Goal: Communication & Community: Answer question/provide support

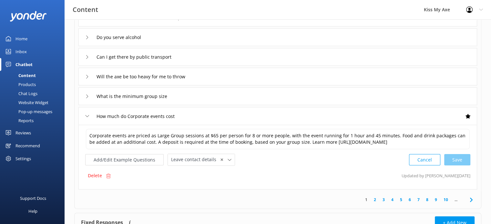
scroll to position [146, 0]
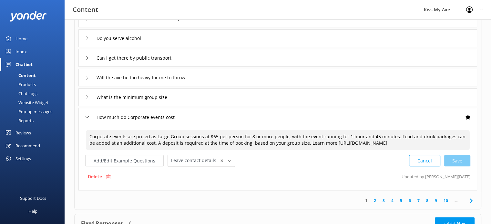
drag, startPoint x: 415, startPoint y: 140, endPoint x: 66, endPoint y: 124, distance: 349.1
click at [66, 124] on div "Sort by: Last updated Title (A-Z) Last updated Test Chatbot Dynamic Responses T…" at bounding box center [278, 75] width 426 height 404
click at [129, 115] on input "How much do Corporate events cost" at bounding box center [139, 117] width 93 height 10
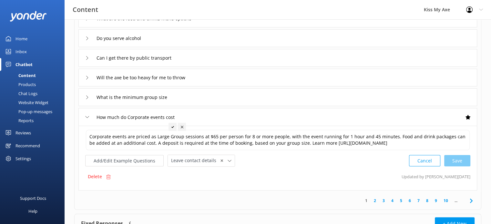
click at [87, 118] on icon at bounding box center [87, 117] width 4 height 4
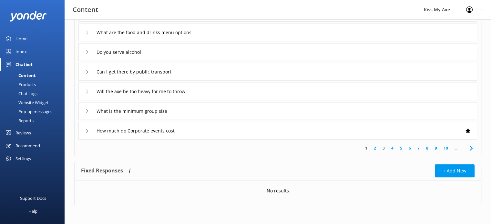
click at [376, 147] on link "2" at bounding box center [374, 148] width 9 height 6
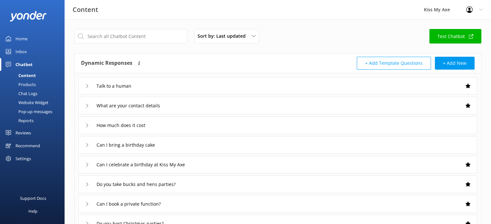
click at [182, 126] on div "How much does it cost" at bounding box center [277, 125] width 398 height 18
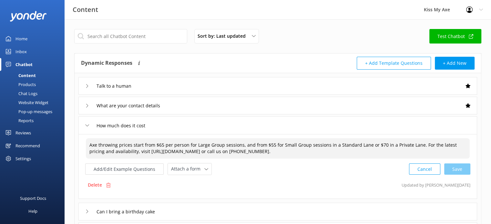
drag, startPoint x: 417, startPoint y: 145, endPoint x: 324, endPoint y: 144, distance: 92.9
click at [324, 144] on textarea "Axe throwing prices start from $65 per person for Large Group sessions, and fro…" at bounding box center [278, 148] width 384 height 20
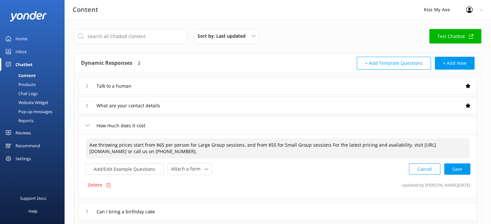
click at [279, 144] on textarea "Axe throwing prices start from $65 per person for Large Group sessions, and fro…" at bounding box center [278, 148] width 384 height 20
click at [240, 145] on textarea "Axe throwing prices start from $65 per person for Large Group sessions, and fro…" at bounding box center [278, 148] width 384 height 20
click at [356, 145] on textarea "Axe throwing prices start from $65 per person for Large Group sessions (8+ ppl)…" at bounding box center [278, 148] width 384 height 20
drag, startPoint x: 207, startPoint y: 151, endPoint x: 75, endPoint y: 150, distance: 131.9
click at [75, 150] on div "Talk to a human What are your contact details How much does it cost Axe throwin…" at bounding box center [278, 205] width 406 height 265
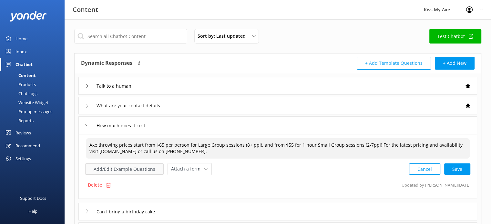
click at [135, 166] on button "Add/Edit Example Questions" at bounding box center [124, 169] width 78 height 11
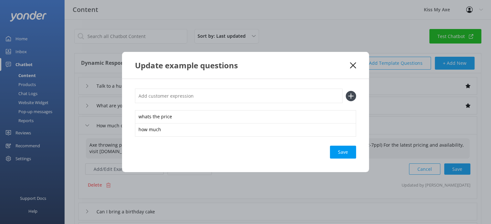
click at [351, 69] on div "Update example questions" at bounding box center [245, 65] width 247 height 27
click at [354, 64] on icon at bounding box center [353, 65] width 6 height 6
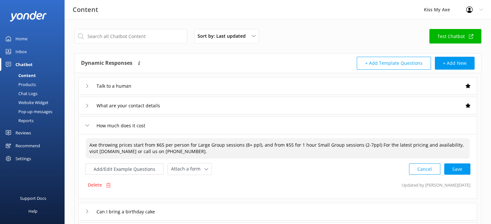
click at [373, 143] on textarea "Axe throwing prices start from $65 per person for Large Group sessions (8+ ppl)…" at bounding box center [278, 148] width 384 height 20
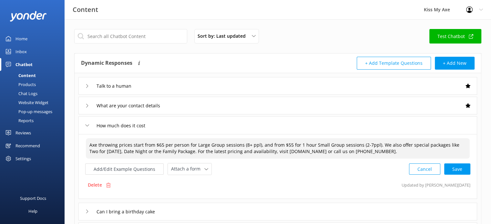
drag, startPoint x: 258, startPoint y: 151, endPoint x: 393, endPoint y: 149, distance: 134.2
click at [393, 149] on textarea "Axe throwing prices start from $65 per person for Large Group sessions (8+ ppl)…" at bounding box center [278, 148] width 384 height 20
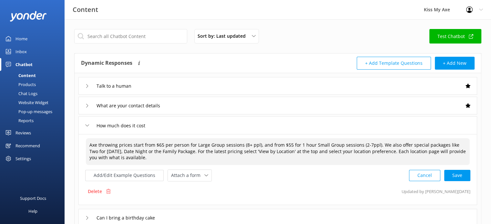
click at [182, 151] on textarea "Axe throwing prices start from $65 per person for Large Group sessions (8+ ppl)…" at bounding box center [278, 151] width 384 height 27
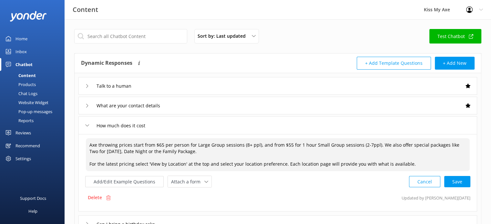
click at [285, 162] on textarea "Axe throwing prices start from $65 per person for Large Group sessions (8+ ppl)…" at bounding box center [278, 154] width 384 height 33
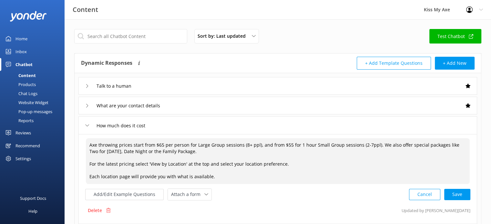
click at [227, 173] on textarea "Axe throwing prices start from $65 per person for Large Group sessions (8+ ppl)…" at bounding box center [278, 161] width 384 height 46
click at [224, 175] on textarea "Axe throwing prices start from $65 per person for Large Group sessions (8+ ppl)…" at bounding box center [278, 161] width 384 height 46
click at [376, 145] on textarea "Axe throwing prices start from $65 per person for Large Group sessions (8+ ppl)…" at bounding box center [278, 161] width 384 height 46
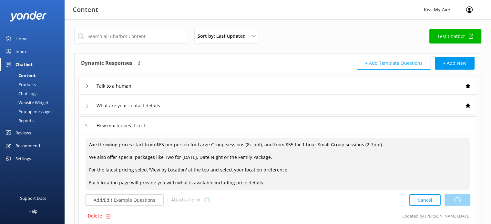
click at [465, 198] on div "Cancel Loading.." at bounding box center [439, 200] width 61 height 12
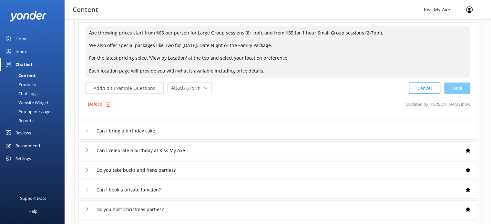
scroll to position [131, 0]
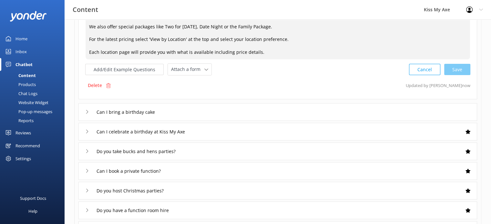
type textarea "Axe throwing prices start from $65 per person for Large Group sessions (8+ ppl)…"
click at [420, 109] on div "Can I bring a birthday cake" at bounding box center [277, 112] width 398 height 18
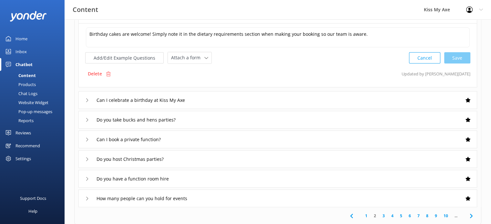
click at [318, 103] on div "Can I celebrate a birthday at Kiss My Axe" at bounding box center [277, 100] width 398 height 18
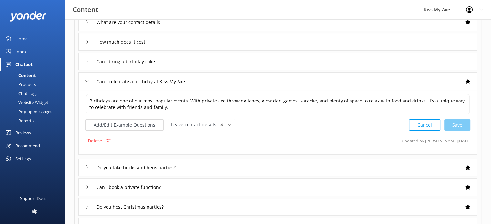
scroll to position [80, 0]
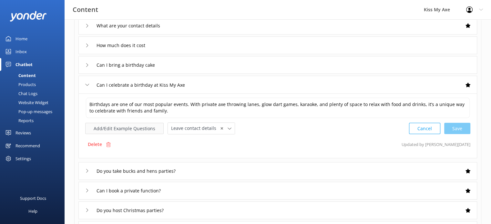
click at [144, 127] on button "Add/Edit Example Questions" at bounding box center [124, 128] width 78 height 11
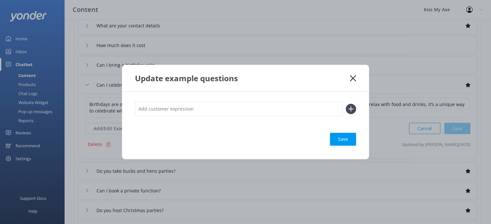
click at [355, 75] on icon at bounding box center [353, 78] width 6 height 6
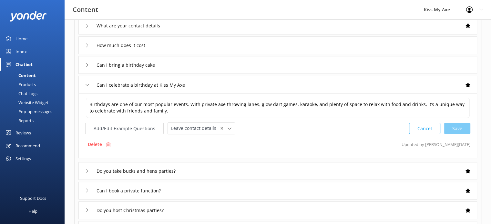
click at [246, 168] on div "Do you take bucks and hens parties?" at bounding box center [277, 171] width 398 height 18
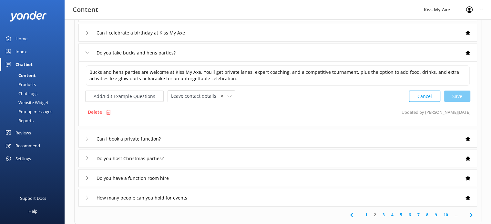
scroll to position [134, 0]
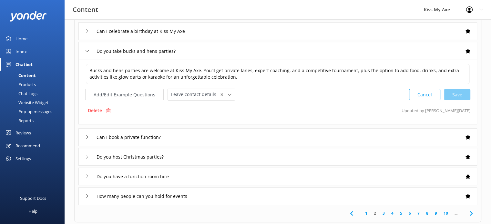
click at [276, 136] on div "Can I book a private function?" at bounding box center [277, 137] width 398 height 18
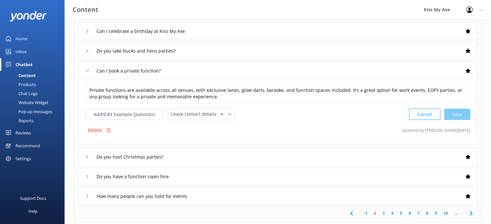
click at [191, 172] on div "Do you have a function room hire" at bounding box center [277, 177] width 398 height 18
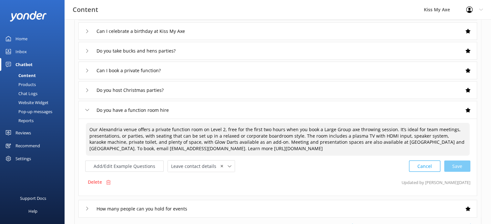
click at [266, 143] on textarea "Our Alexandria venue offers a private function room on Level 2, free for the fi…" at bounding box center [278, 139] width 384 height 33
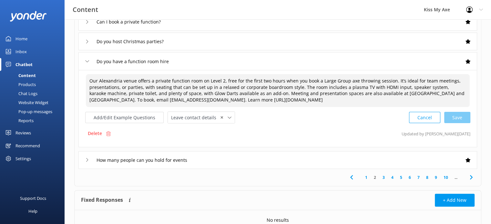
scroll to position [183, 0]
click at [426, 151] on div "How many people can you hold for events" at bounding box center [277, 159] width 398 height 18
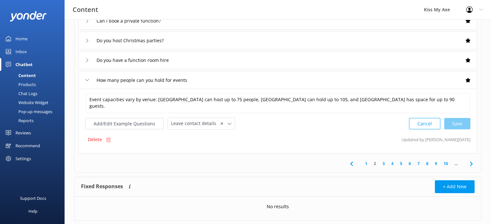
click at [384, 162] on link "3" at bounding box center [383, 164] width 9 height 6
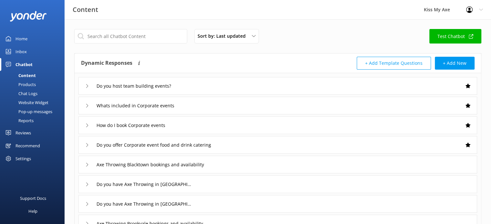
click at [349, 84] on div "Do you host team building events?" at bounding box center [277, 86] width 398 height 18
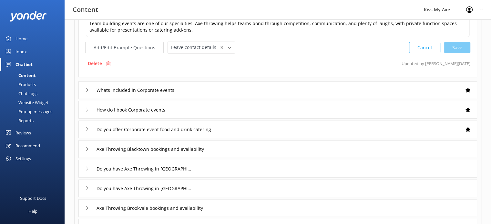
scroll to position [85, 0]
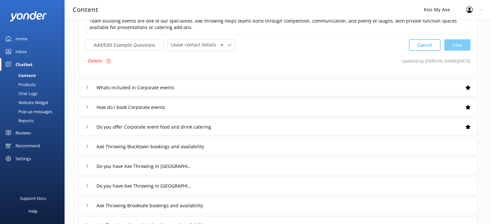
click at [257, 90] on div "Whats included in Corporate events" at bounding box center [277, 88] width 398 height 18
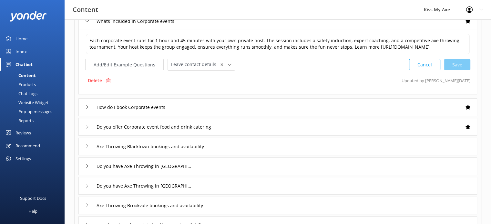
click at [249, 104] on div "How do I book Corporate events" at bounding box center [277, 107] width 398 height 18
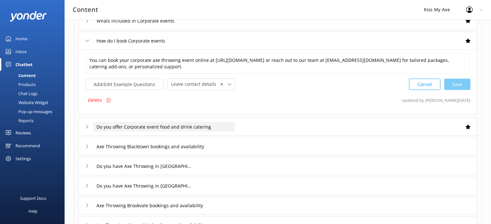
click at [233, 125] on input "Do you offer Corporate event food and drink catering" at bounding box center [164, 127] width 142 height 10
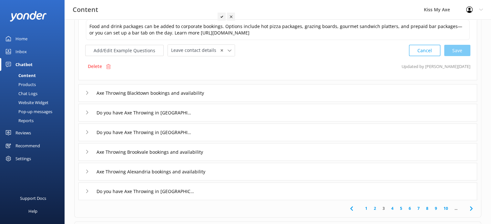
scroll to position [140, 0]
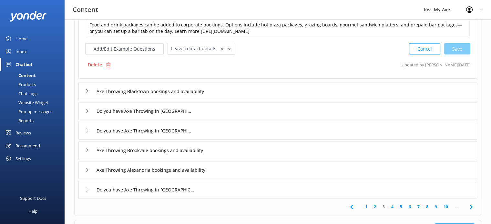
click at [301, 90] on div "Axe Throwing Blacktown bookings and availability" at bounding box center [277, 92] width 398 height 18
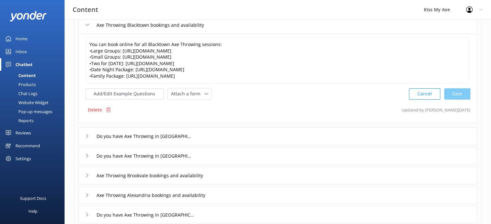
click at [286, 138] on div "Do you have Axe Throwing in [GEOGRAPHIC_DATA]" at bounding box center [277, 136] width 398 height 18
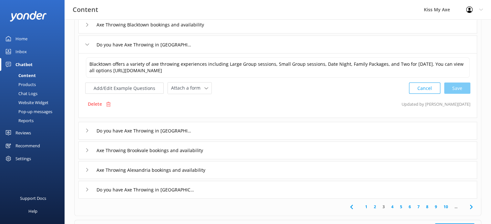
click at [275, 131] on div "Do you have Axe Throwing in [GEOGRAPHIC_DATA]" at bounding box center [277, 131] width 398 height 18
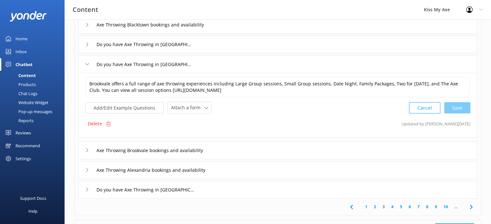
click at [266, 148] on div "Axe Throwing Brookvale bookings and availability" at bounding box center [277, 151] width 398 height 18
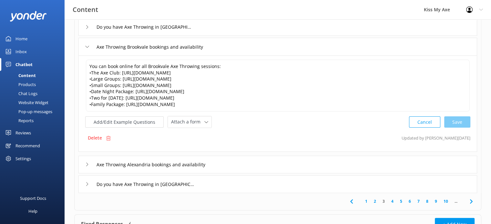
scroll to position [180, 0]
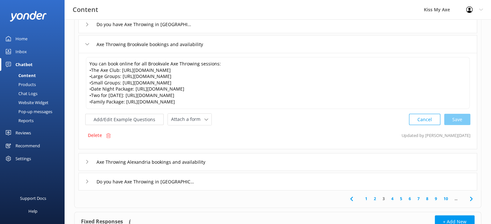
click at [254, 180] on div "Do you have Axe Throwing in [GEOGRAPHIC_DATA]" at bounding box center [277, 182] width 398 height 18
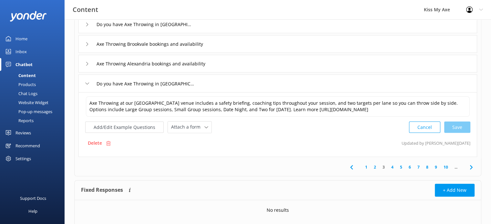
click at [392, 167] on link "4" at bounding box center [392, 167] width 9 height 6
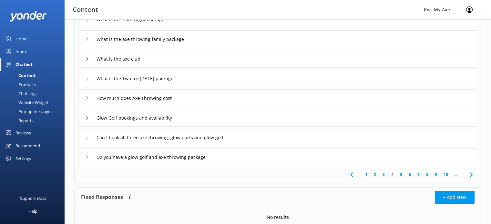
scroll to position [106, 0]
click at [213, 119] on div "Glow Golf bookings and availability" at bounding box center [277, 117] width 398 height 18
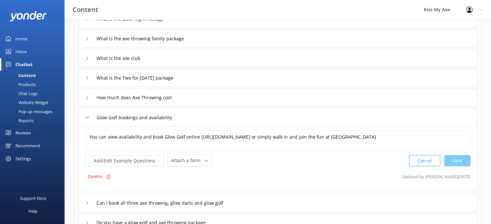
click at [213, 119] on div "Glow Golf bookings and availability" at bounding box center [277, 117] width 398 height 18
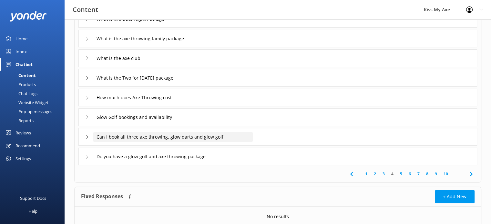
click at [236, 135] on input "Can I book all three axe throwing, glow darts and glow golf" at bounding box center [173, 137] width 160 height 10
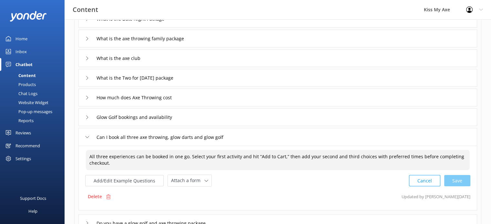
drag, startPoint x: 160, startPoint y: 165, endPoint x: 73, endPoint y: 157, distance: 87.1
click at [73, 157] on div "Sort by: Last updated Title (A-Z) Last updated Test Chatbot Dynamic Responses T…" at bounding box center [278, 115] width 426 height 404
click at [116, 179] on button "Add/Edit Example Questions" at bounding box center [124, 180] width 78 height 11
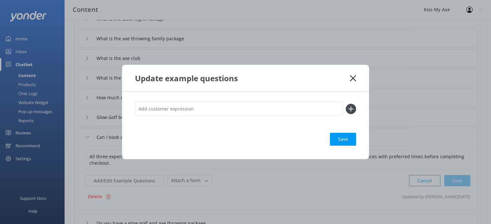
click at [352, 77] on icon at bounding box center [353, 78] width 6 height 6
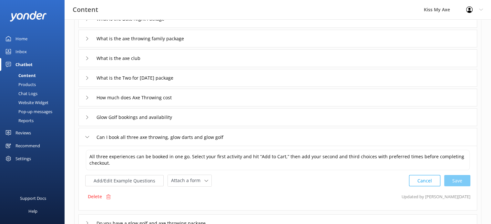
scroll to position [198, 0]
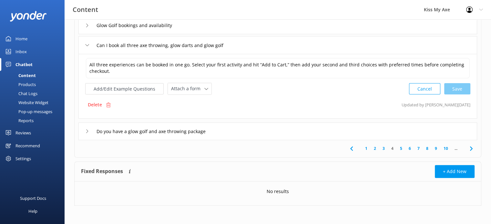
click at [293, 128] on div "Do you have a glow golf and axe throwing package" at bounding box center [277, 132] width 398 height 18
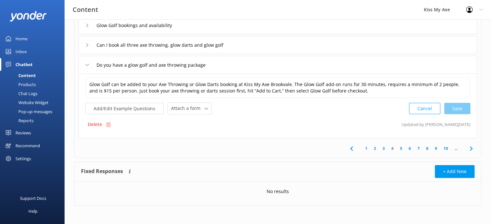
click at [415, 149] on link "7" at bounding box center [418, 148] width 9 height 6
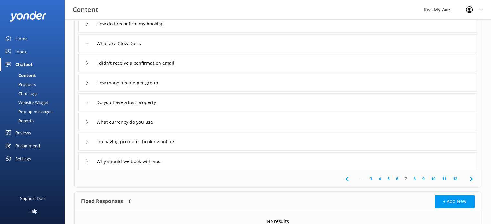
scroll to position [103, 0]
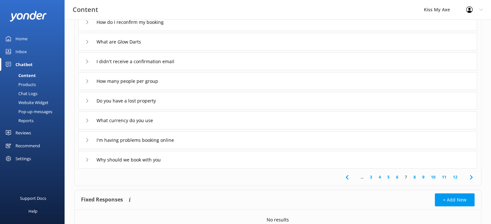
click at [243, 145] on div "I'm having problems booking online" at bounding box center [277, 140] width 398 height 18
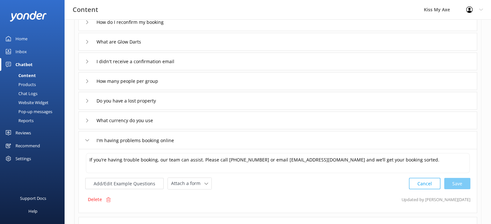
click at [212, 121] on div "What currency do you use" at bounding box center [277, 121] width 398 height 18
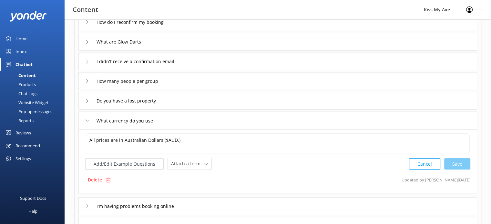
click at [175, 84] on div "How many people per group" at bounding box center [277, 81] width 398 height 18
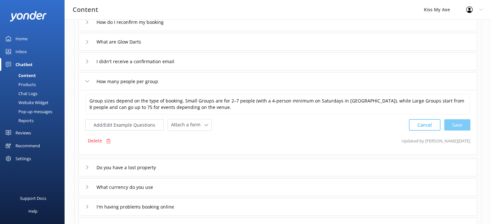
click at [185, 42] on div "What are Glow Darts" at bounding box center [277, 42] width 398 height 18
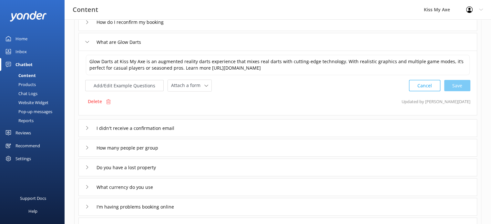
scroll to position [198, 0]
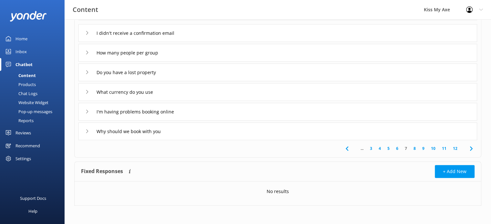
click at [249, 133] on div "Why should we book with you" at bounding box center [277, 132] width 398 height 18
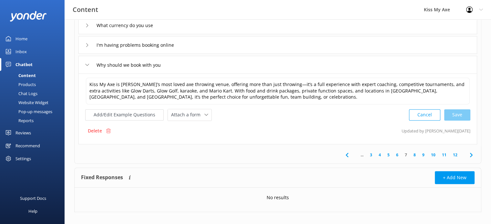
scroll to position [132, 0]
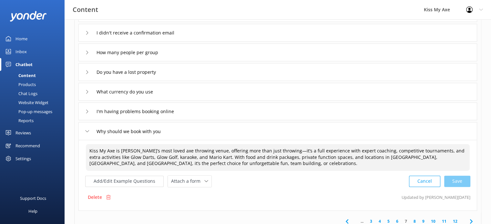
click at [182, 154] on textarea "Kiss My Axe is [PERSON_NAME]’s most loved axe throwing venue, offering more tha…" at bounding box center [278, 157] width 384 height 27
paste textarea "proudly rated 5 stars on Google. We offer more than just throwing—it’s a full e…"
click at [276, 149] on textarea "Kiss My Axe is [PERSON_NAME]’s most loved axe throwing venue, proudly rated 5 s…" at bounding box center [278, 157] width 384 height 27
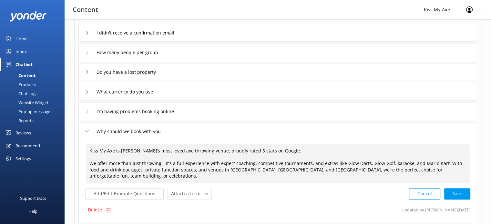
click at [442, 162] on textarea "Kiss My Axe is [PERSON_NAME]’s most loved axe throwing venue, proudly rated 5 s…" at bounding box center [278, 163] width 384 height 39
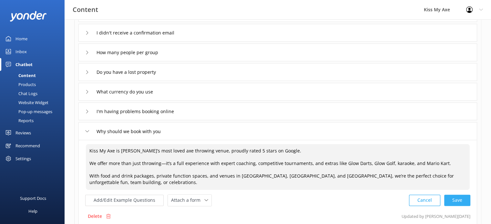
click at [462, 198] on div "Cancel Save" at bounding box center [439, 200] width 61 height 12
type textarea "Kiss My Axe is [PERSON_NAME]’s most loved axe throwing venue, proudly rated 5 s…"
click at [453, 197] on div "Cancel Save" at bounding box center [439, 200] width 61 height 12
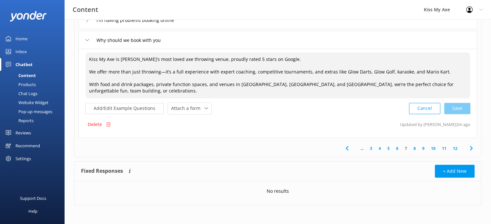
click at [415, 148] on link "8" at bounding box center [414, 148] width 9 height 6
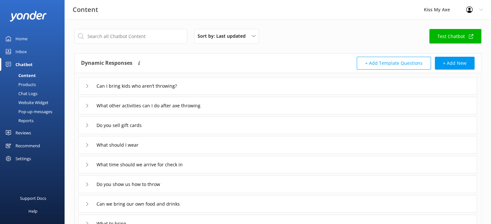
click at [227, 82] on div "Can I bring kids who aren’t throwing?" at bounding box center [277, 86] width 398 height 18
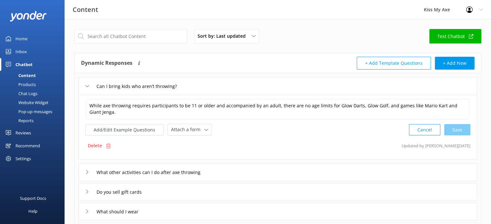
click at [227, 82] on div "Can I bring kids who aren’t throwing?" at bounding box center [277, 86] width 398 height 18
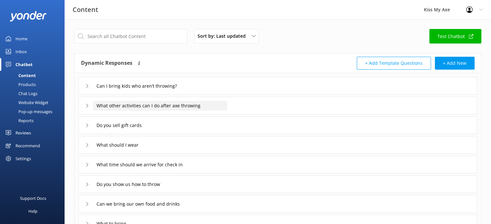
click at [214, 106] on input "What other activities can I do after axe throwing" at bounding box center [160, 106] width 134 height 10
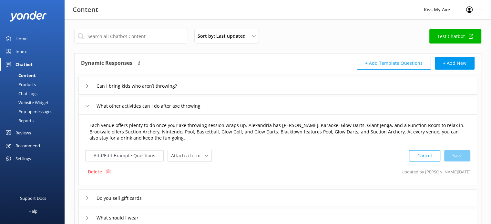
click at [198, 131] on textarea "Each venue offers plenty to do once your axe throwing session wraps up. Alexand…" at bounding box center [278, 132] width 384 height 27
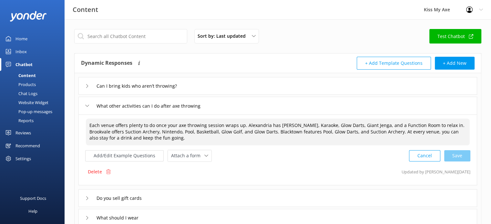
paste textarea "All our venues offer extra fun like Glow Darts, Giant Jenga, and [PERSON_NAME].…"
click at [400, 125] on textarea "All our venues offer extra fun like Glow Darts, Giant Jenga, and [PERSON_NAME].…" at bounding box center [278, 132] width 384 height 27
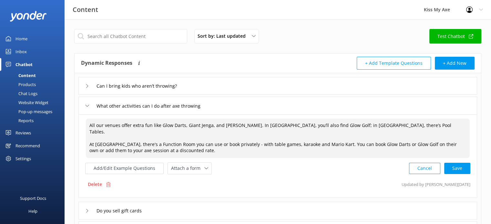
click at [328, 136] on textarea "All our venues offer extra fun like Glow Darts, Giant Jenga, and [PERSON_NAME].…" at bounding box center [278, 138] width 384 height 39
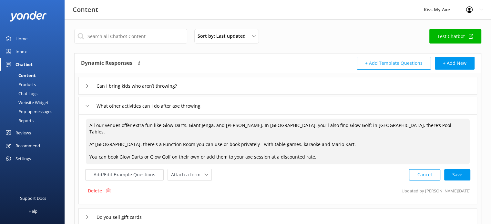
click at [245, 125] on textarea "All our venues offer extra fun like Glow Darts, Giant Jenga, and [PERSON_NAME].…" at bounding box center [278, 142] width 384 height 46
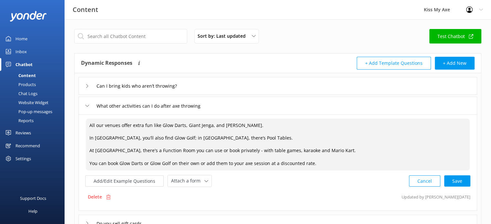
type textarea "All our venues offer extra fun like Glow Darts, Giant Jenga, and [PERSON_NAME].…"
click at [458, 184] on div "Cancel Save" at bounding box center [439, 181] width 61 height 12
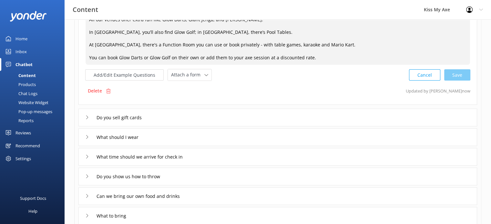
scroll to position [112, 0]
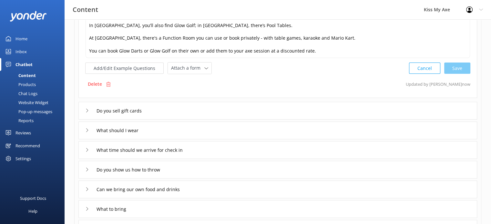
click at [351, 108] on div "Do you sell gift cards" at bounding box center [277, 111] width 398 height 18
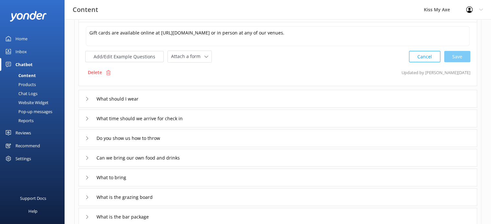
click at [300, 138] on div "Do you show us how to throw" at bounding box center [277, 138] width 398 height 18
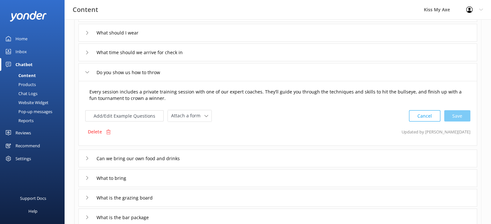
click at [171, 94] on textarea "Every session includes a private training session with one of our expert coache…" at bounding box center [278, 95] width 384 height 20
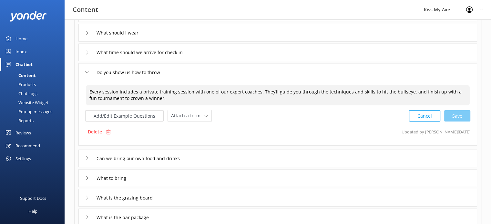
paste textarea "at bullseye!"
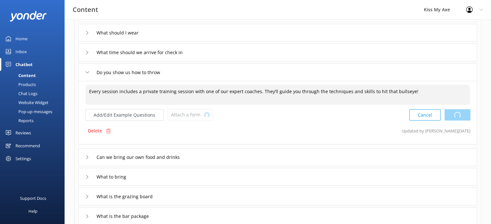
click at [454, 116] on div "Cancel Loading.." at bounding box center [439, 115] width 61 height 12
type textarea "Every session includes a private training session with one of our expert coache…"
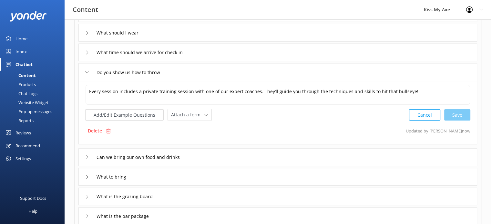
click at [230, 154] on div "Can we bring our own food and drinks" at bounding box center [277, 157] width 398 height 18
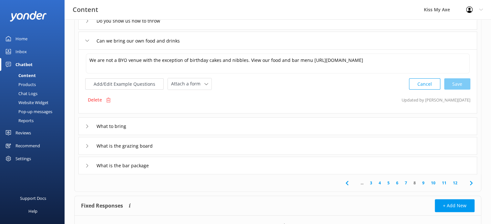
scroll to position [164, 0]
click at [289, 138] on div "What is the grazing board" at bounding box center [277, 146] width 398 height 18
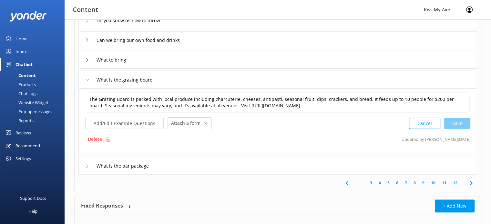
click at [281, 160] on div "What is the bar package" at bounding box center [277, 166] width 398 height 18
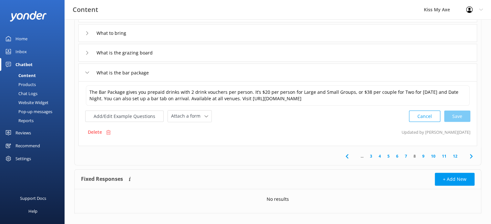
scroll to position [198, 0]
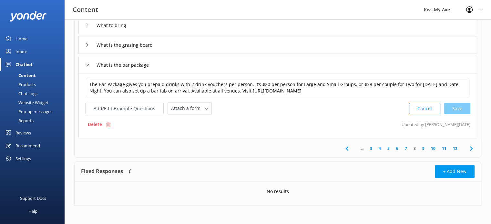
click at [423, 147] on link "9" at bounding box center [423, 148] width 9 height 6
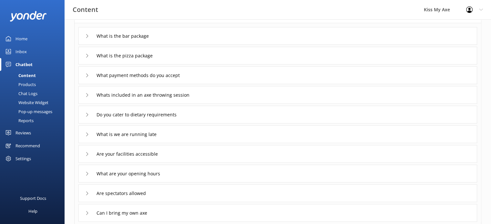
scroll to position [52, 0]
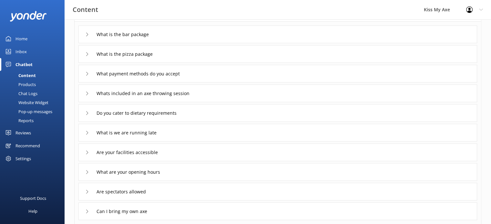
click at [245, 94] on div "Whats included in an axe throwing session" at bounding box center [277, 94] width 398 height 18
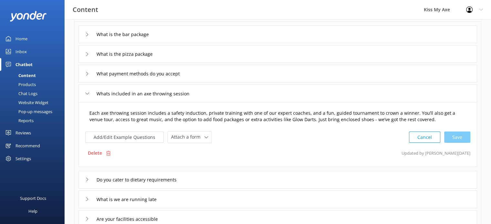
click at [186, 117] on textarea "Each axe throwing session includes a safety induction, private training with on…" at bounding box center [278, 116] width 384 height 20
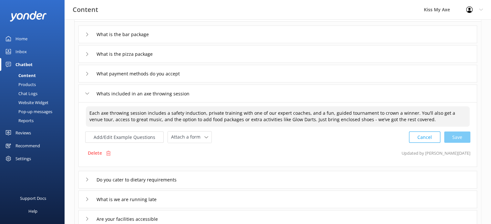
paste textarea "kicks off with a safety induction and private training from one of our expert c…"
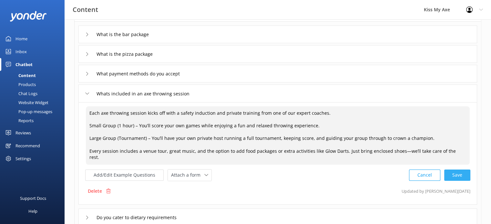
click at [453, 171] on div "Cancel Save" at bounding box center [439, 175] width 61 height 12
type textarea "Each axe throwing session kicks off with a safety induction and private trainin…"
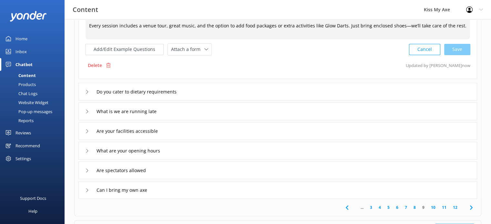
scroll to position [179, 0]
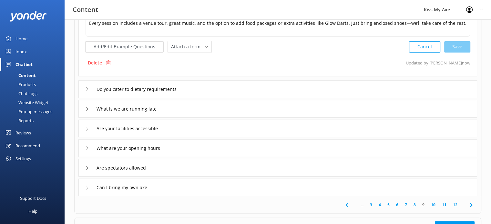
click at [273, 100] on div "What is we are running late" at bounding box center [277, 109] width 398 height 18
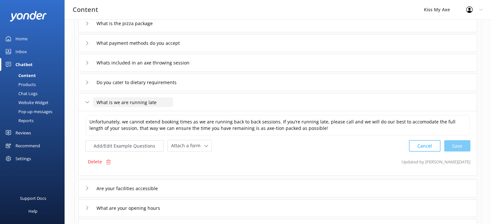
click at [112, 102] on input "What is we are running late" at bounding box center [133, 102] width 80 height 10
type input "What is we are running late"
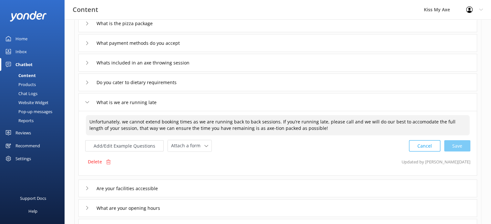
click at [236, 130] on textarea "Unfortunately, we cannot extend booking times as we are running back to back se…" at bounding box center [278, 125] width 384 height 20
click at [228, 123] on textarea "Unfortunately, we cannot extend booking times as we are running back to back se…" at bounding box center [278, 125] width 384 height 20
paste textarea "us on 1300 692 937 or email us at [EMAIL_ADDRESS][DOMAIN_NAME]"
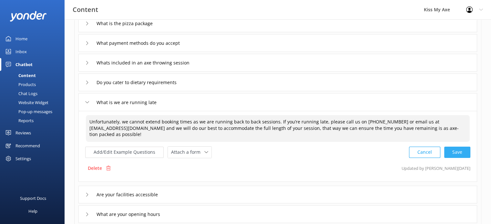
click at [451, 151] on div "Cancel Save" at bounding box center [439, 152] width 61 height 12
type textarea "Unfortunately, we cannot extend booking times as we are running back to back se…"
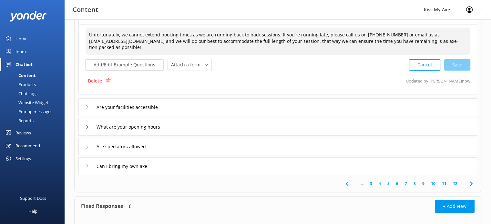
scroll to position [173, 0]
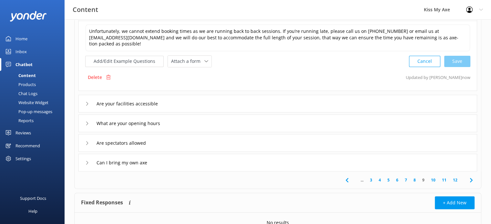
click at [235, 118] on div "What are your opening hours" at bounding box center [277, 124] width 398 height 18
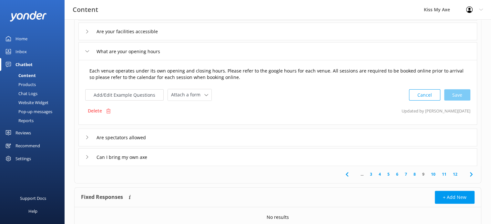
click at [221, 75] on textarea "Each venue operates under its own opening and closing hours. Please refer to th…" at bounding box center [278, 74] width 384 height 20
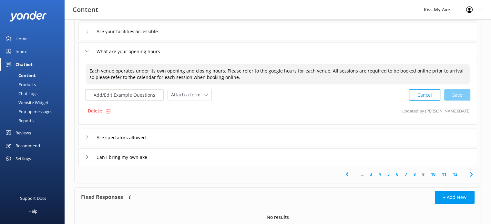
paste textarea
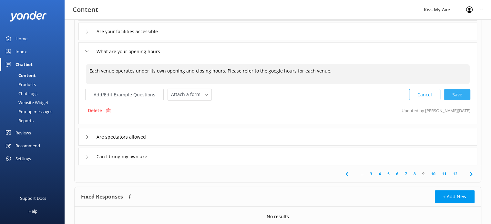
click at [460, 95] on div "Cancel Save" at bounding box center [439, 95] width 61 height 12
type textarea "Each venue operates under its own opening and closing hours. Please refer to th…"
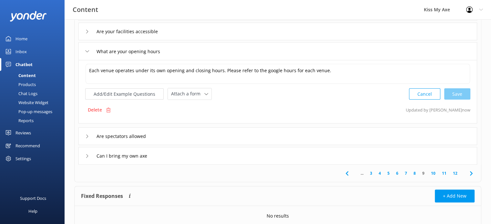
click at [371, 156] on div "Can I bring my own axe" at bounding box center [277, 156] width 398 height 18
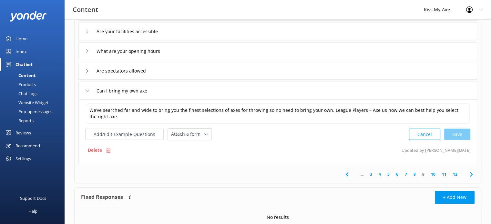
click at [435, 175] on link "10" at bounding box center [432, 174] width 11 height 6
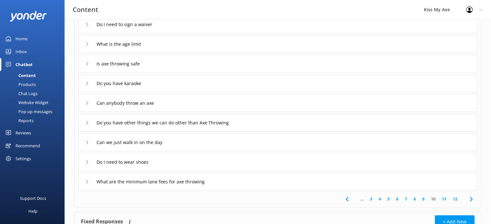
scroll to position [84, 0]
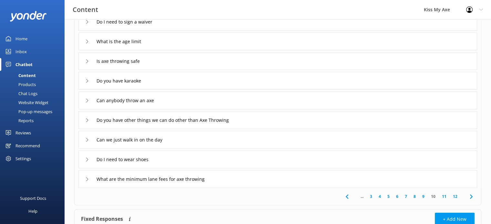
click at [338, 121] on div "Do you have other things we can do other than Axe Throwing" at bounding box center [277, 120] width 398 height 18
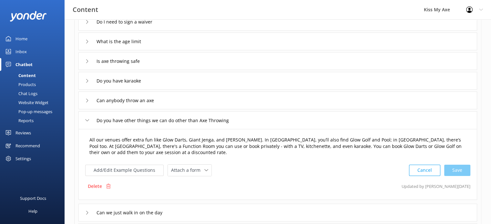
click at [212, 146] on textarea "All our venues offer extra fun like Glow Darts, Giant Jenga, and [PERSON_NAME].…" at bounding box center [278, 146] width 384 height 27
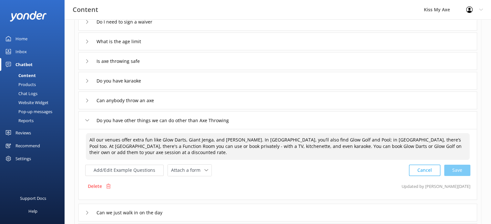
paste textarea "; in [GEOGRAPHIC_DATA], there’s Pool Tables. At [GEOGRAPHIC_DATA], there's a Fu…"
click at [456, 168] on div "Cancel Loading.." at bounding box center [439, 170] width 61 height 12
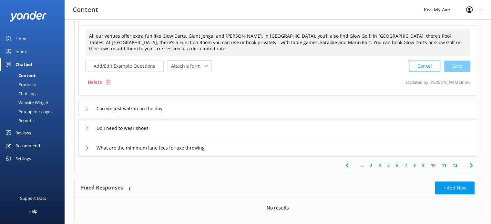
scroll to position [192, 0]
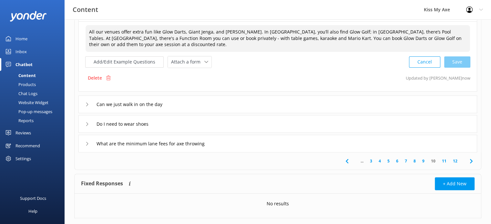
type textarea "All our venues offer extra fun like Glow Darts, Giant Jenga, and [PERSON_NAME].…"
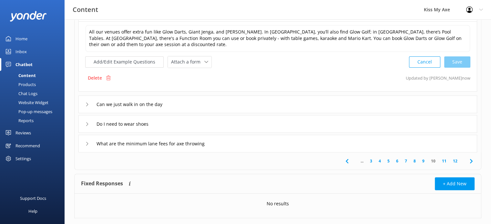
click at [366, 100] on div "Can we just walk in on the day" at bounding box center [277, 104] width 398 height 18
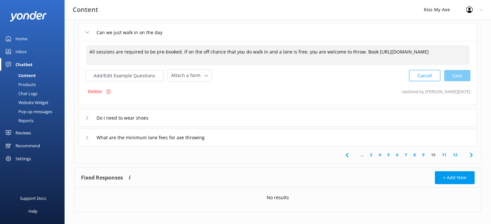
drag, startPoint x: 217, startPoint y: 55, endPoint x: 87, endPoint y: 59, distance: 130.0
click at [87, 59] on textarea "All sessions are required to be pre-booked. If on the off chance that you do wa…" at bounding box center [278, 55] width 384 height 20
click at [454, 76] on div "Cancel Save" at bounding box center [439, 76] width 61 height 12
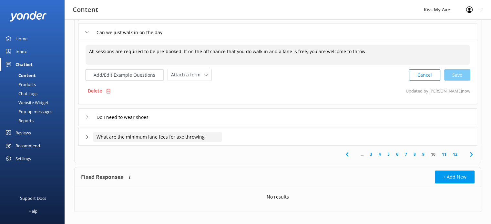
type textarea "All sessions are required to be pre-booked. If on the off chance that you do wa…"
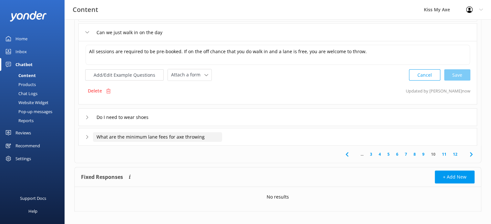
click at [190, 133] on input "What are the minimum lane fees for axe throwing" at bounding box center [157, 137] width 129 height 10
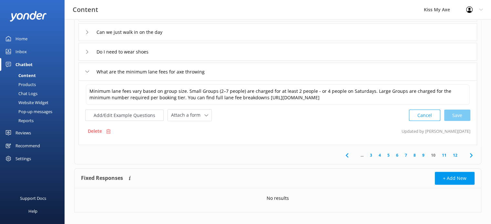
click at [443, 154] on link "11" at bounding box center [443, 155] width 11 height 6
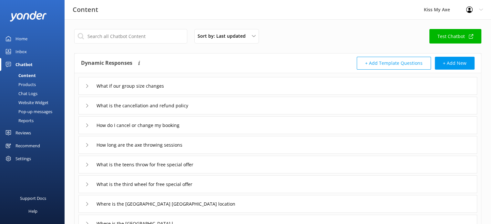
click at [306, 87] on div "What if our group size changes" at bounding box center [277, 86] width 398 height 18
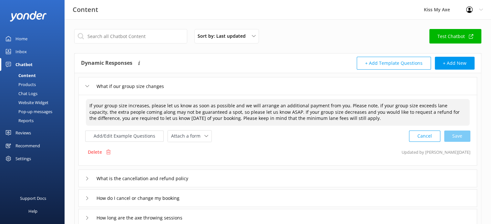
click at [343, 105] on textarea "If your group size increases, please let us know as soon as possible and we wil…" at bounding box center [278, 112] width 384 height 27
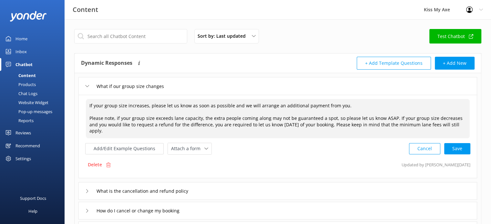
click at [391, 116] on textarea "If your group size increases, please let us know as soon as possible and we wil…" at bounding box center [278, 118] width 384 height 39
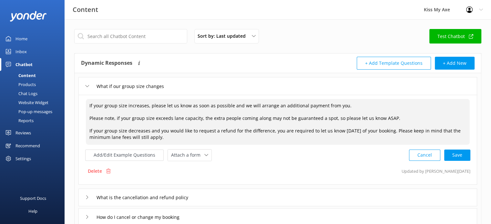
click at [402, 130] on textarea "If your group size increases, please let us know as soon as possible and we wil…" at bounding box center [278, 122] width 384 height 46
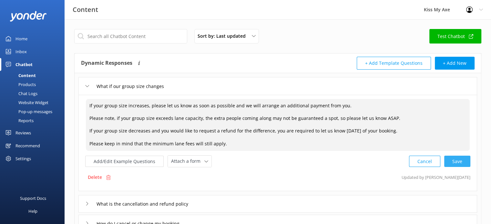
click at [455, 162] on div "Cancel Save" at bounding box center [439, 161] width 61 height 12
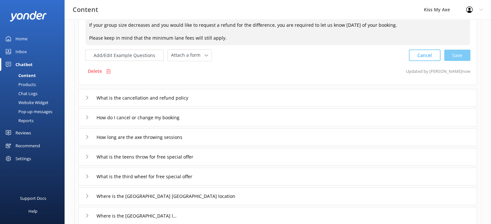
scroll to position [110, 0]
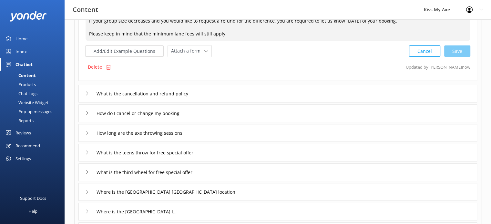
type textarea "If your group size increases, please let us know as soon as possible and we wil…"
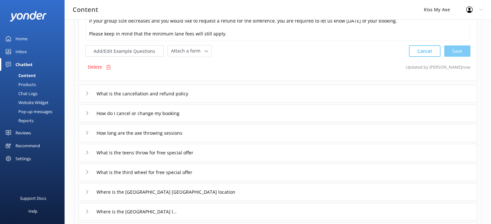
click at [361, 84] on div "What if our group size changes If your group size increases, please let us know…" at bounding box center [278, 112] width 406 height 296
click at [338, 91] on div "What is the cancellation and refund policy" at bounding box center [277, 94] width 398 height 18
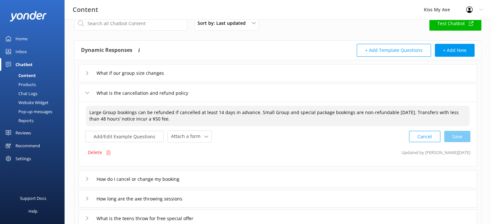
click at [220, 111] on textarea "Large Group bookings can be refunded if cancelled at least 14 days in advance. …" at bounding box center [278, 116] width 384 height 20
paste textarea "Full Refunds A full refund (including deposits) is available if your booking is…"
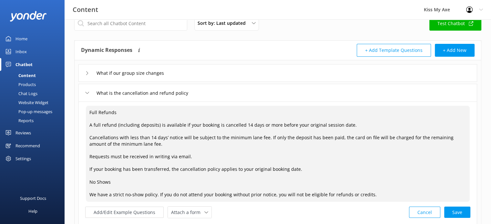
drag, startPoint x: 122, startPoint y: 110, endPoint x: 84, endPoint y: 109, distance: 38.7
click at [84, 109] on div "Full Refunds A full refund (including deposits) is available if your booking is…" at bounding box center [277, 172] width 398 height 141
click at [119, 111] on textarea "Full Refunds A full refund (including deposits) is available if your booking is…" at bounding box center [278, 154] width 384 height 96
drag, startPoint x: 119, startPoint y: 112, endPoint x: 82, endPoint y: 112, distance: 36.8
click at [82, 112] on div "Full Refunds A full refund (including deposits) is available if your booking is…" at bounding box center [277, 172] width 398 height 141
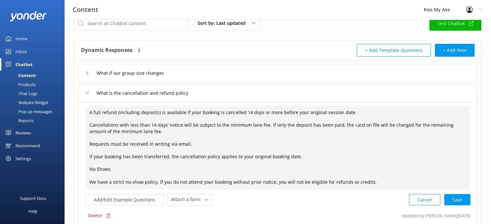
drag, startPoint x: 111, startPoint y: 173, endPoint x: 82, endPoint y: 176, distance: 29.5
click at [82, 176] on div "A full refund (including deposits) is available if your booking is cancelled 14…" at bounding box center [277, 166] width 398 height 128
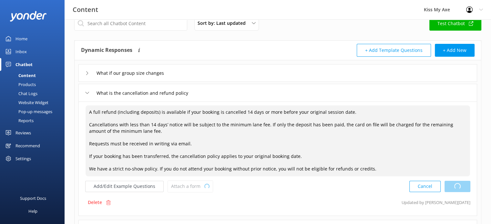
click at [459, 189] on div "Cancel Loading.." at bounding box center [439, 187] width 61 height 12
click at [128, 188] on button "Add/Edit Example Questions" at bounding box center [124, 186] width 78 height 11
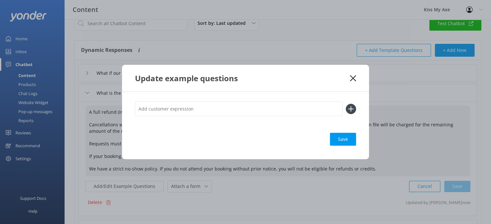
type textarea "A full refund (including deposits) is available if your booking is cancelled 14…"
click at [350, 75] on use at bounding box center [353, 78] width 6 height 6
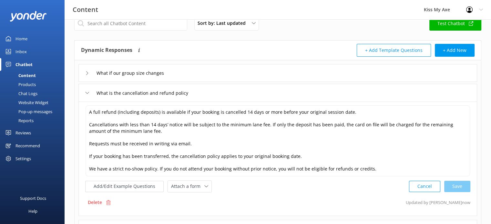
click at [87, 93] on icon at bounding box center [87, 93] width 4 height 4
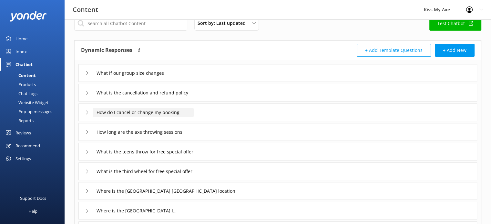
click at [168, 112] on input "How do I cancel or change my booking" at bounding box center [143, 113] width 101 height 10
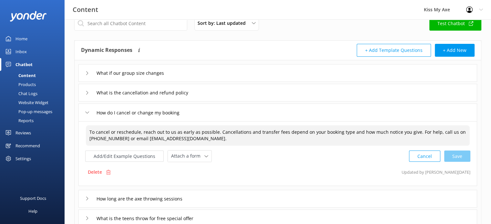
click at [412, 132] on textarea "To cancel or reschedule, reach out to us as early as possible. Cancellations an…" at bounding box center [278, 135] width 384 height 20
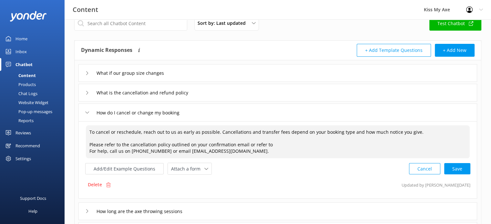
paste textarea "[URL][DOMAIN_NAME]"
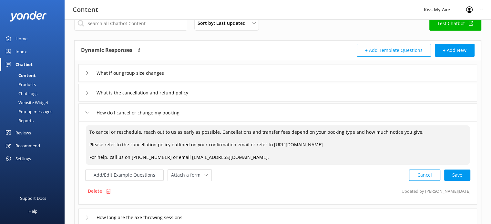
click at [218, 132] on textarea "To cancel or reschedule, reach out to us as early as possible. Cancellations an…" at bounding box center [278, 144] width 384 height 39
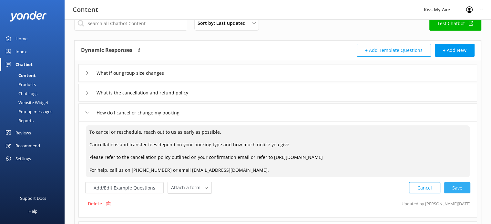
click at [451, 189] on div "Cancel Save" at bounding box center [439, 188] width 61 height 12
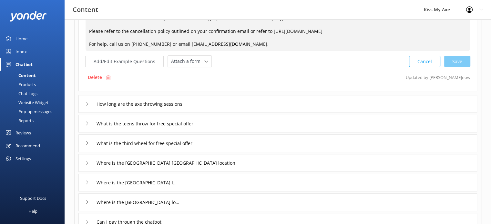
scroll to position [142, 0]
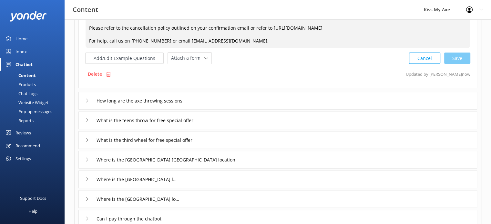
type textarea "To cancel or reschedule, reach out to us as early as possible. Cancellations an…"
click at [230, 99] on div "How long are the axe throwing sessions" at bounding box center [277, 101] width 398 height 18
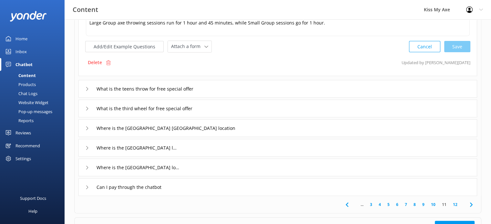
scroll to position [45, 0]
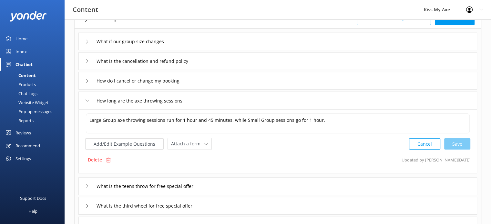
click at [86, 99] on icon at bounding box center [87, 101] width 4 height 4
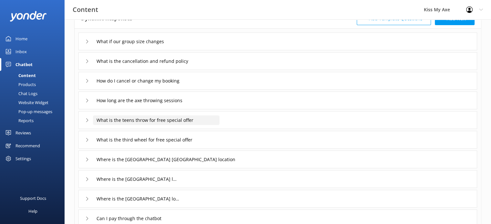
click at [188, 120] on input "What is the teens throw for free special offer" at bounding box center [156, 120] width 126 height 10
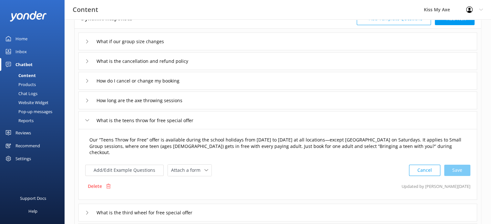
click at [231, 138] on textarea "Our “Teens Throw for Free” offer is available during the school holidays from […" at bounding box center [278, 146] width 384 height 27
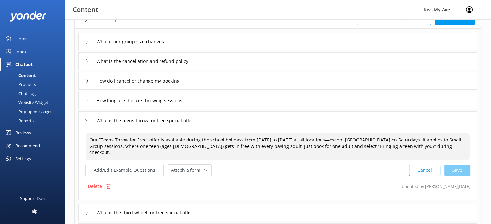
paste textarea "generally runs every school holidays. One teen (ages [DEMOGRAPHIC_DATA]) gets i…"
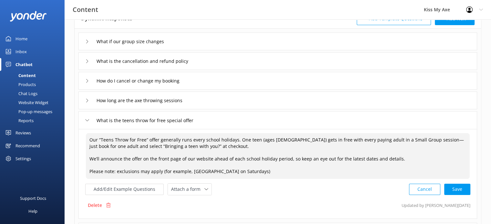
click at [237, 139] on textarea "Our “Teens Throw for Free” offer generally runs every school holidays. One teen…" at bounding box center [278, 156] width 384 height 46
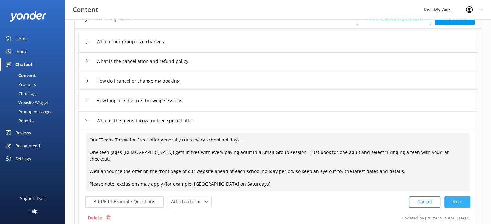
click at [453, 196] on div "Cancel Save" at bounding box center [439, 202] width 61 height 12
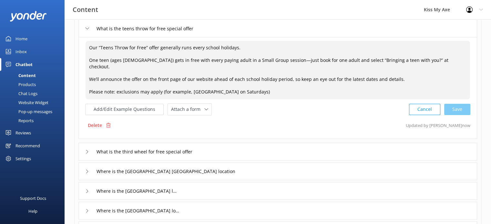
scroll to position [137, 0]
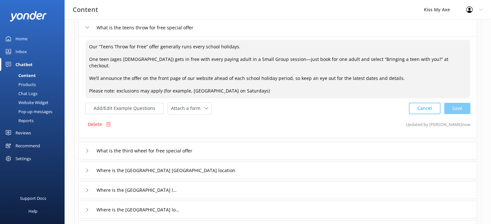
type textarea "Our “Teens Throw for Free” offer generally runs every school holidays. One teen…"
click at [397, 142] on div "What is the third wheel for free special offer" at bounding box center [277, 151] width 398 height 18
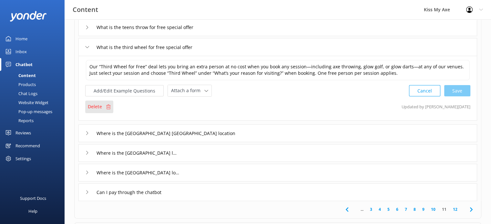
click at [104, 105] on div "Delete" at bounding box center [99, 107] width 28 height 12
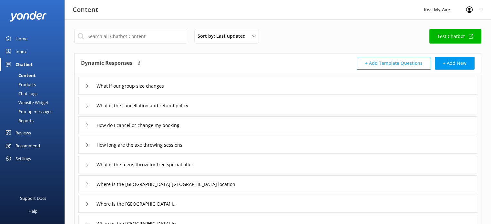
scroll to position [112, 0]
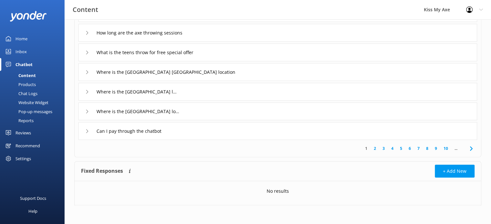
click at [448, 147] on link "10" at bounding box center [445, 148] width 11 height 6
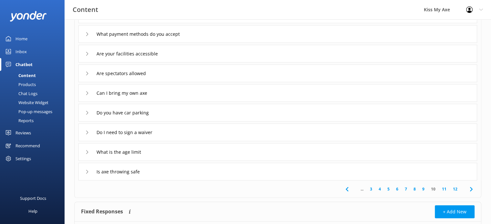
scroll to position [132, 0]
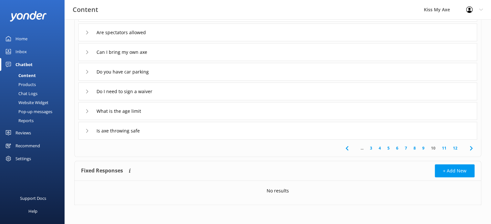
click at [444, 147] on link "11" at bounding box center [443, 148] width 11 height 6
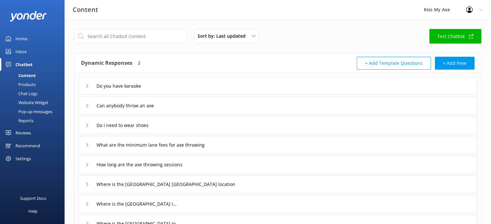
click at [370, 89] on div "Do you have karaoke" at bounding box center [277, 86] width 398 height 18
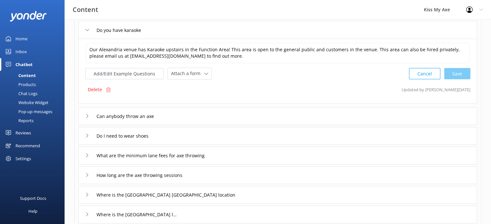
scroll to position [62, 0]
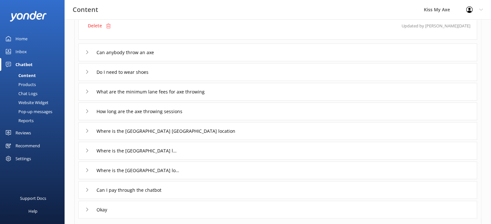
click at [336, 86] on div "What are the minimum lane fees for axe throwing" at bounding box center [277, 92] width 398 height 18
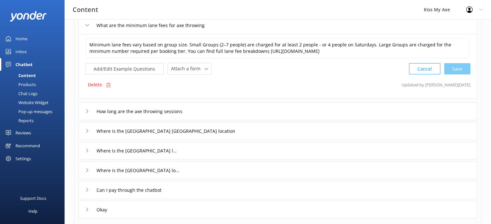
scroll to position [54, 0]
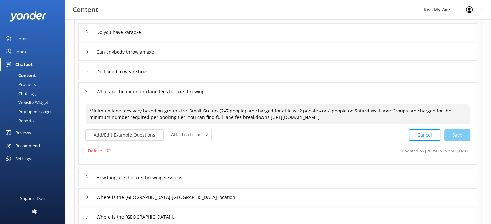
click at [194, 116] on textarea "Minimum lane fees vary based on group size. Small Groups (2–7 people) are charg…" at bounding box center [278, 114] width 384 height 20
click at [184, 111] on textarea "Minimum lane fees vary based on group size. Small Groups (2–7 people) are charg…" at bounding box center [278, 114] width 384 height 20
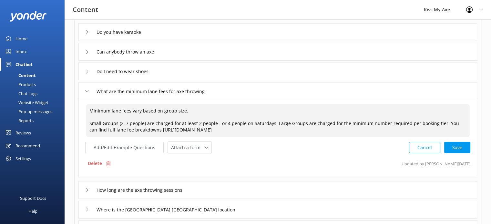
paste textarea "Minimum Lane Fee for Axe Throwing Small Groups 2-7 people – minimum charge is f…"
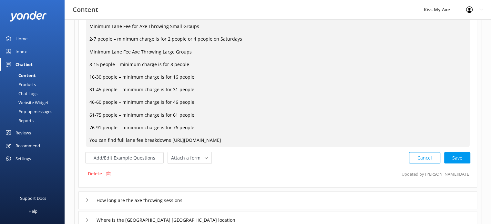
scroll to position [151, 0]
click at [450, 154] on div "Cancel Loading.." at bounding box center [439, 157] width 61 height 12
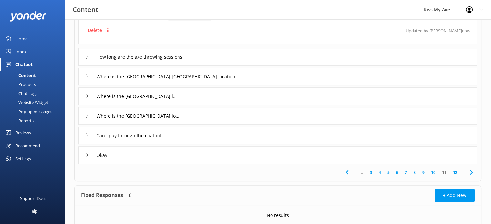
scroll to position [295, 0]
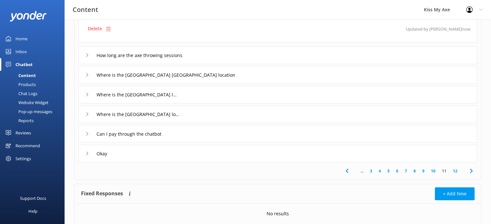
type textarea "Minimum lane fees vary based on group size. Minimum Lane Fee for Axe Throwing S…"
click at [455, 170] on link "12" at bounding box center [454, 171] width 11 height 6
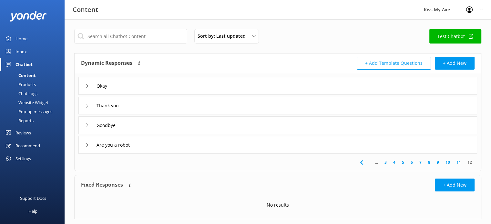
click at [393, 162] on link "4" at bounding box center [394, 162] width 9 height 6
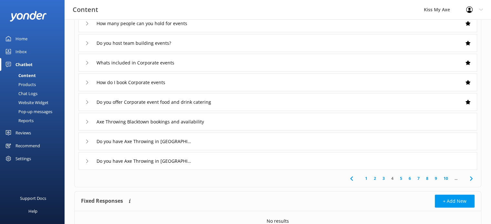
scroll to position [103, 0]
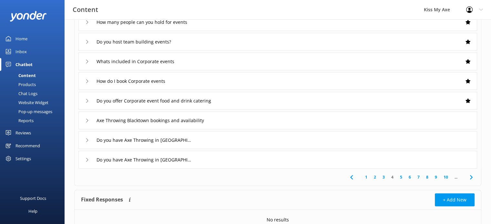
click at [365, 177] on link "1" at bounding box center [366, 177] width 9 height 6
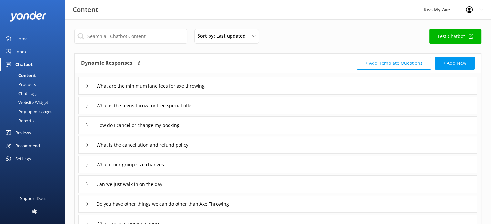
click at [315, 108] on div "What is the teens throw for free special offer" at bounding box center [277, 106] width 398 height 18
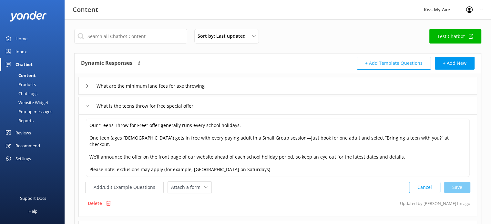
click at [315, 108] on div "What is the teens throw for free special offer" at bounding box center [277, 106] width 398 height 18
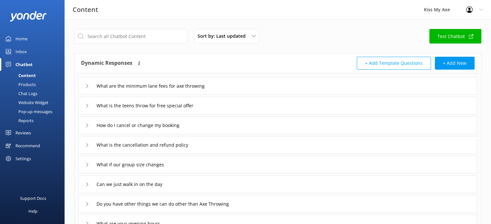
click at [304, 81] on div "What are the minimum lane fees for axe throwing" at bounding box center [277, 86] width 398 height 18
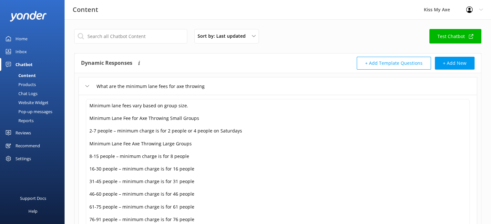
click at [304, 81] on div "What are the minimum lane fees for axe throwing" at bounding box center [277, 86] width 398 height 18
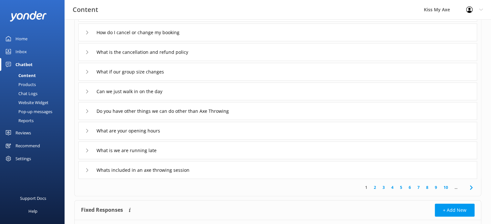
scroll to position [94, 0]
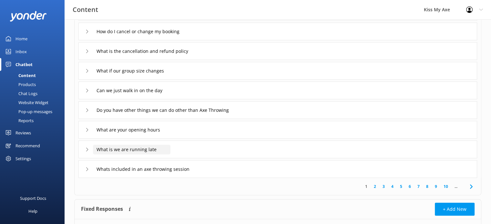
click at [111, 147] on input "What is we are running late" at bounding box center [131, 150] width 77 height 10
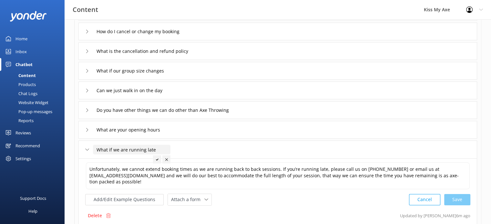
type input "What if we are running late"
click at [156, 160] on use at bounding box center [157, 159] width 3 height 2
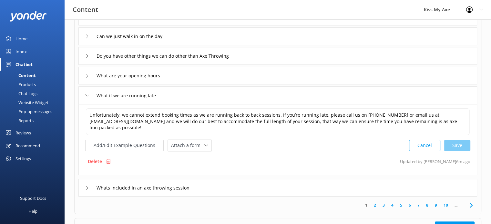
click at [375, 204] on link "2" at bounding box center [374, 205] width 9 height 6
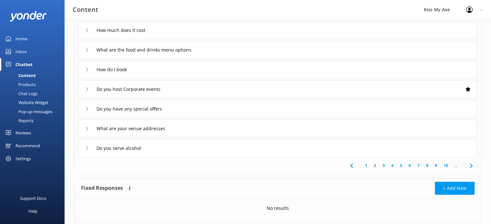
scroll to position [115, 0]
click at [365, 165] on link "1" at bounding box center [366, 165] width 9 height 6
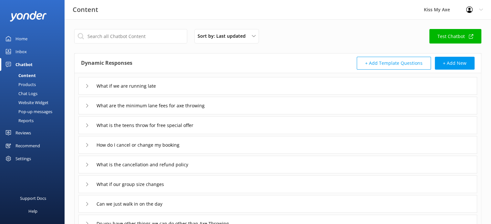
scroll to position [121, 0]
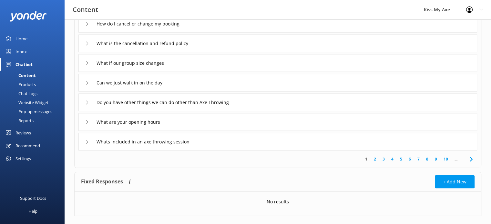
click at [268, 144] on div "Whats included in an axe throwing session" at bounding box center [277, 142] width 398 height 18
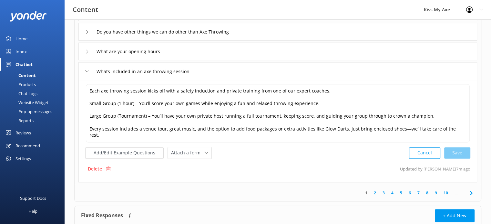
scroll to position [192, 0]
click at [375, 190] on link "2" at bounding box center [374, 193] width 9 height 6
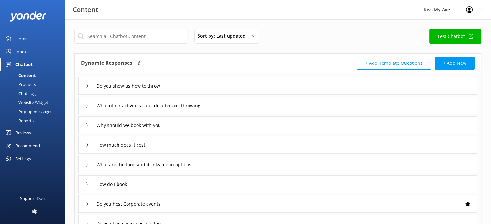
click at [364, 183] on div "How do I book" at bounding box center [277, 184] width 398 height 18
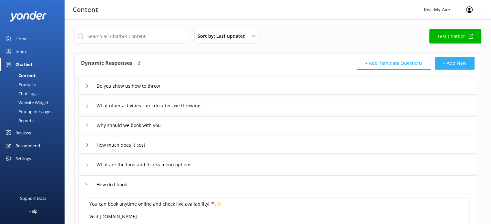
click at [455, 64] on button "+ Add New" at bounding box center [454, 63] width 40 height 13
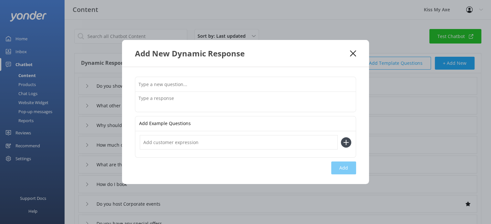
click at [246, 85] on input "text" at bounding box center [245, 84] width 220 height 15
type input "How many targets in one lane?"
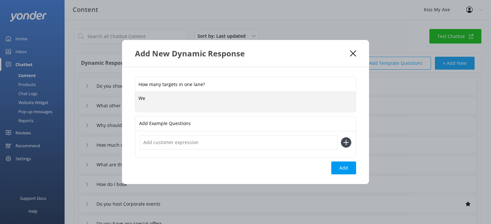
type textarea "W"
paste textarea "All of our lanes are set up with two targets per lane."
type textarea "All of our lanes are set up with two targets per lane so two people are throwin…"
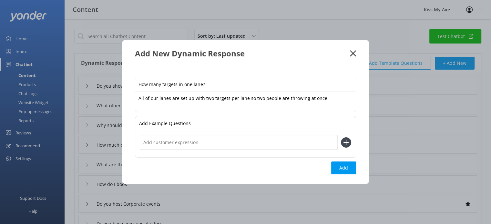
click at [277, 143] on input "text" at bounding box center [239, 142] width 198 height 15
type input "what is a lane?"
click at [348, 143] on icon at bounding box center [346, 142] width 10 height 10
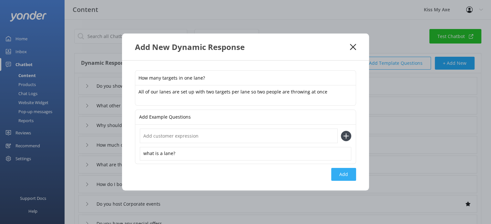
click at [342, 173] on button "Add" at bounding box center [343, 174] width 25 height 13
type input "How many targets in one lane?"
type input "Do you show us how to throw"
type input "What other activities can I do after axe throwing"
type input "Why should we book with you"
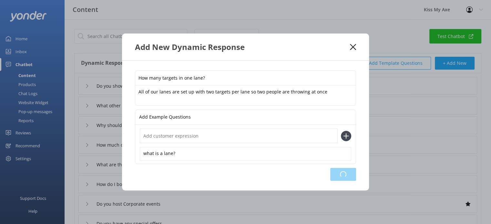
type input "How much does it cost"
type input "What are the food and drinks menu options"
type input "How do I book"
type input "Do you host Corporate events"
type input "Do you have any special offers"
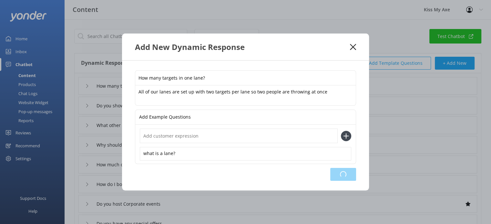
type input "What are your venue addresses"
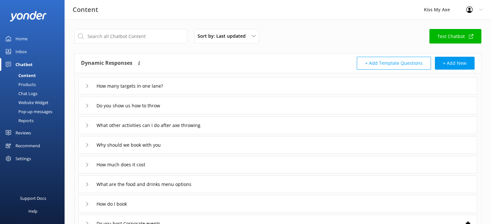
click at [333, 166] on div "How much does it cost" at bounding box center [277, 165] width 398 height 18
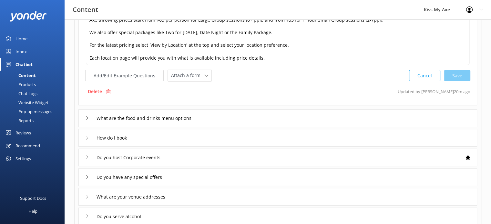
scroll to position [169, 0]
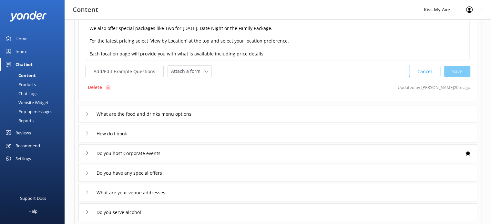
click at [270, 113] on div "What are the food and drinks menu options" at bounding box center [277, 114] width 398 height 18
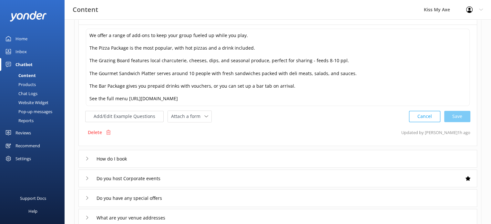
click at [235, 157] on div "How do I book" at bounding box center [277, 159] width 398 height 18
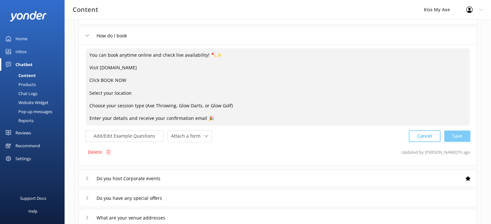
drag, startPoint x: 151, startPoint y: 68, endPoint x: 88, endPoint y: 70, distance: 62.9
click at [88, 70] on textarea "You can book anytime online and check live availability! 🪓✨ Visit [DOMAIN_NAME]…" at bounding box center [278, 86] width 384 height 77
click at [130, 75] on textarea "You can book anytime online and check live availability! 🪓✨ Visit [DOMAIN_NAME]…" at bounding box center [278, 86] width 384 height 77
drag, startPoint x: 154, startPoint y: 66, endPoint x: 82, endPoint y: 71, distance: 72.0
click at [82, 71] on div "You can book anytime online and check live availability! 🪓✨ Visit [DOMAIN_NAME]…" at bounding box center [277, 105] width 398 height 122
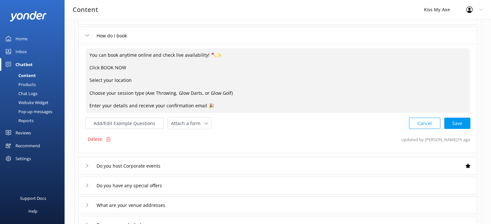
click at [126, 107] on textarea "You can book anytime online and check live availability! 🪓✨ Click BOOK NOW Sele…" at bounding box center [278, 80] width 384 height 65
click at [469, 123] on div "Cancel Save" at bounding box center [439, 123] width 61 height 12
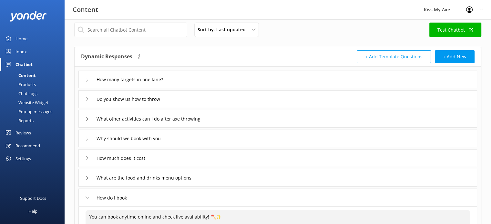
scroll to position [3, 0]
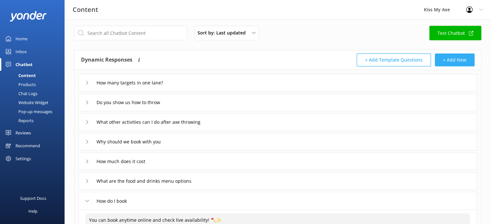
type textarea "You can book anytime online and check live availability! 🪓✨ Click BOOK NOW Sele…"
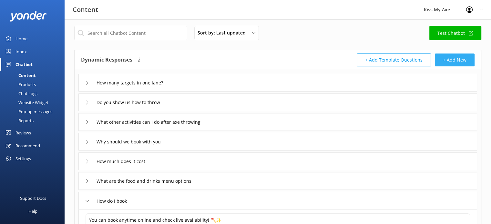
click at [450, 59] on button "+ Add New" at bounding box center [454, 60] width 40 height 13
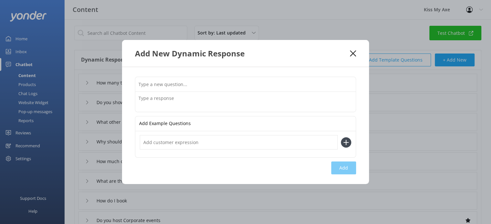
click at [238, 80] on input "text" at bounding box center [245, 84] width 220 height 15
type input "Can I make a deposit?"
click at [168, 99] on textarea at bounding box center [245, 102] width 220 height 20
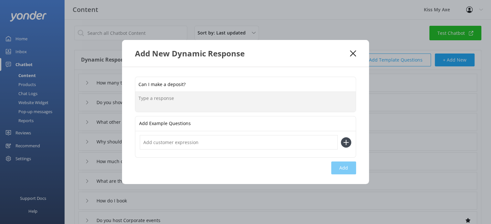
paste textarea "Brookvale and [GEOGRAPHIC_DATA] Only We offer a $30 per person deposit option f…"
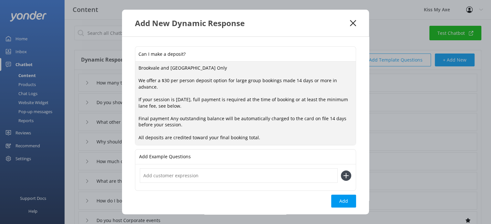
type textarea "Brookvale and [GEOGRAPHIC_DATA] Only We offer a $30 per person deposit option f…"
click at [241, 175] on input "text" at bounding box center [239, 175] width 198 height 15
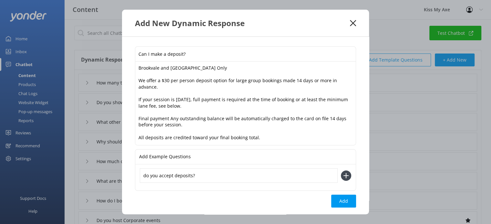
type input "do you accept deposits?"
click at [343, 176] on icon at bounding box center [346, 176] width 10 height 10
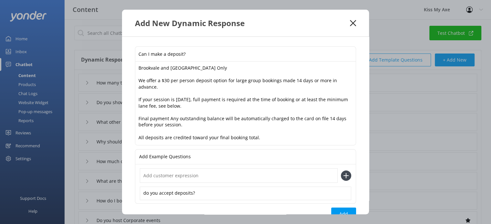
click at [284, 175] on input "text" at bounding box center [239, 175] width 198 height 15
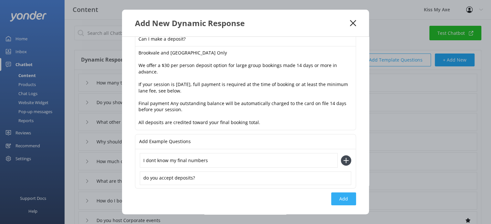
type input "I dont know my final numbers"
click at [336, 199] on button "Add" at bounding box center [343, 199] width 25 height 13
type input "Can I make a deposit?"
type input "How many targets in one lane?"
type input "Do you show us how to throw"
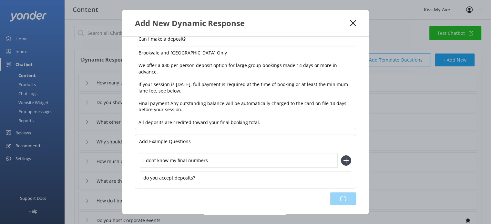
type input "What other activities can I do after axe throwing"
type input "Why should we book with you"
type input "How much does it cost"
type input "What are the food and drinks menu options"
type input "How do I book"
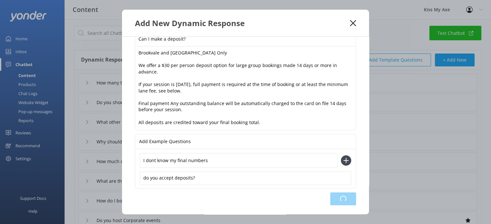
type input "Do you host Corporate events"
type input "Do you have any special offers"
type input "What are your venue addresses"
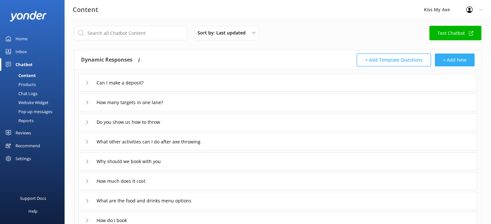
click at [449, 56] on button "+ Add New" at bounding box center [454, 60] width 40 height 13
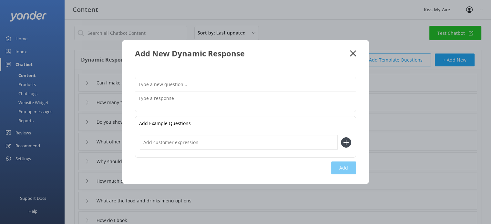
click at [224, 85] on input "text" at bounding box center [245, 84] width 220 height 15
type input "Why can't I book for two people at [GEOGRAPHIC_DATA]?"
click at [212, 100] on textarea at bounding box center [245, 102] width 220 height 20
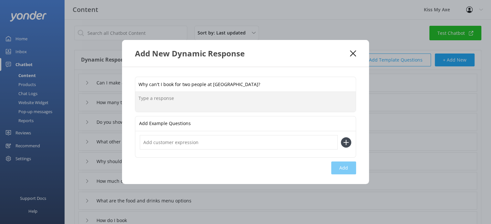
paste textarea "At our [GEOGRAPHIC_DATA] venue, a minimum of 4 people is required to book on Sa…"
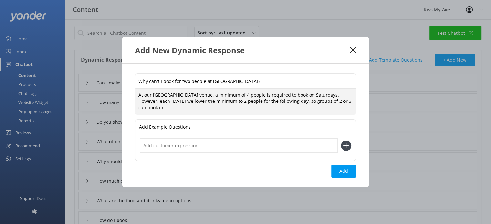
type textarea "At our [GEOGRAPHIC_DATA] venue, a minimum of 4 people is required to book on Sa…"
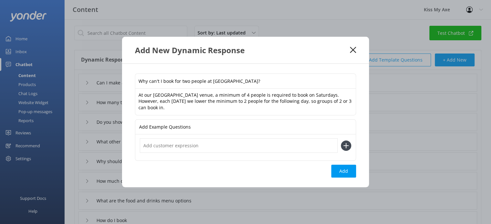
click at [294, 147] on input "text" at bounding box center [239, 145] width 198 height 15
type input "I can't book for 2 people"
click at [349, 144] on icon at bounding box center [346, 146] width 10 height 10
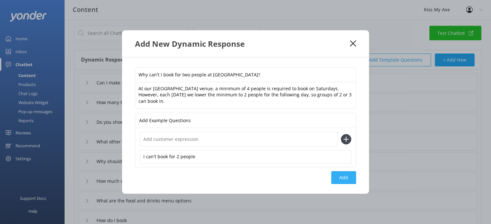
click at [344, 174] on button "Add" at bounding box center [343, 177] width 25 height 13
type input "Why can't I book for two people at [GEOGRAPHIC_DATA]?"
type input "Can I make a deposit?"
type input "How many targets in one lane?"
type input "Do you show us how to throw"
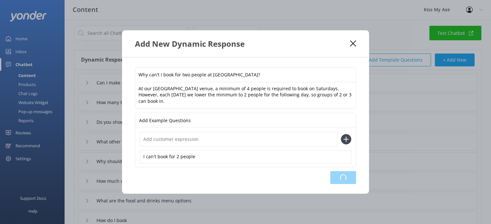
type input "What other activities can I do after axe throwing"
type input "Why should we book with you"
type input "How much does it cost"
type input "What are the food and drinks menu options"
type input "How do I book"
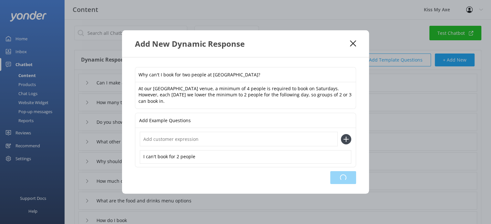
type input "Do you host Corporate events"
type input "Do you have any special offers"
type input "What are your venue addresses"
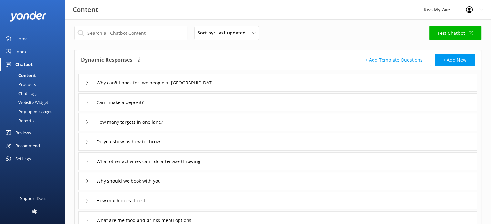
click at [451, 35] on link "Test Chatbot" at bounding box center [455, 33] width 52 height 15
click at [458, 59] on button "+ Add New" at bounding box center [454, 60] width 40 height 13
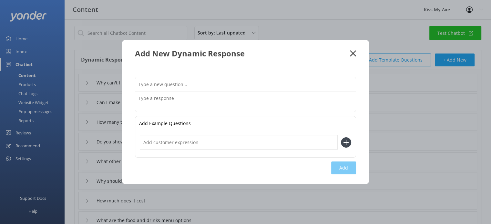
click at [275, 83] on input "text" at bounding box center [245, 84] width 220 height 15
type input "I need a quote"
click at [249, 102] on textarea at bounding box center [245, 102] width 220 height 20
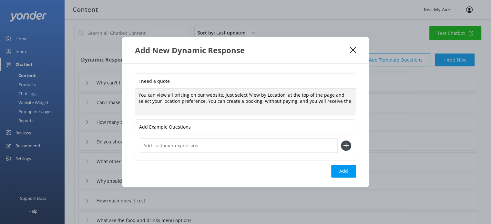
type textarea "You can view all pricing on our website, just select 'View by Location' at the …"
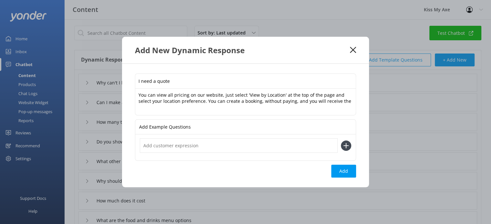
drag, startPoint x: 181, startPoint y: 86, endPoint x: 134, endPoint y: 81, distance: 46.8
click at [134, 81] on div "I need a quote You can view all pricing on our website, just select 'View by Lo…" at bounding box center [245, 126] width 247 height 124
type input "I would like a quote"
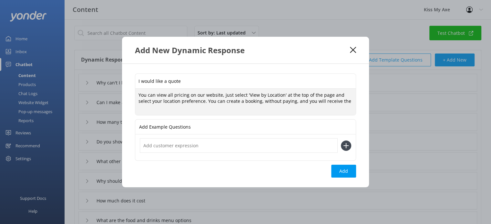
drag, startPoint x: 334, startPoint y: 105, endPoint x: 61, endPoint y: 90, distance: 273.9
click at [61, 90] on div "Add New Dynamic Response I would like a quote You can view all pricing on our w…" at bounding box center [245, 112] width 491 height 224
click at [351, 107] on textarea "You can view all pricing on our website, just select 'View by Location' at the …" at bounding box center [245, 102] width 220 height 27
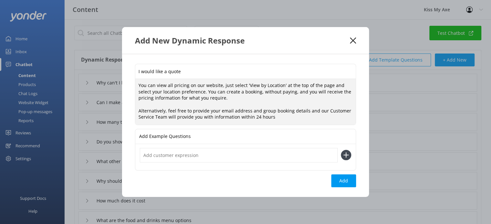
paste textarea "by selecting ‘View by Location’ at the top of the page and choosing your prefer…"
type textarea "You can view all pricing on our website by selecting ‘View by Location’ at the …"
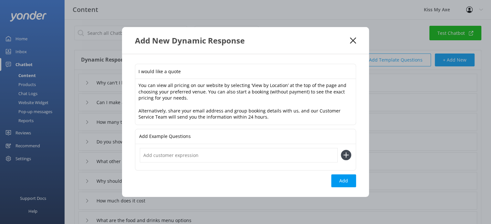
click at [199, 153] on input "text" at bounding box center [239, 155] width 198 height 15
type input "can I get a quote?"
click at [343, 155] on use at bounding box center [345, 155] width 5 height 5
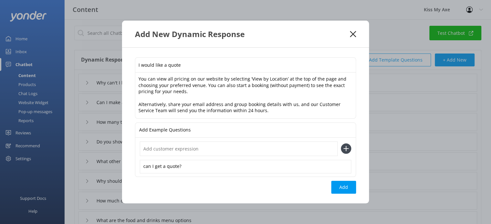
click at [264, 152] on input "text" at bounding box center [239, 149] width 198 height 15
type input "can I get a discount for a large group?"
click at [347, 149] on icon at bounding box center [346, 149] width 10 height 10
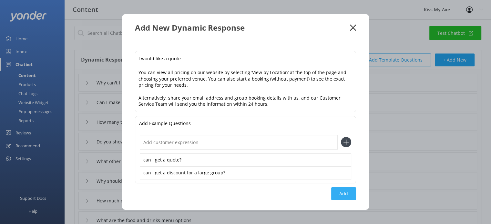
click at [342, 191] on button "Add" at bounding box center [343, 193] width 25 height 13
type input "I would like a quote"
type input "Why can't I book for two people at [GEOGRAPHIC_DATA]?"
type input "Can I make a deposit?"
type input "How many targets in one lane?"
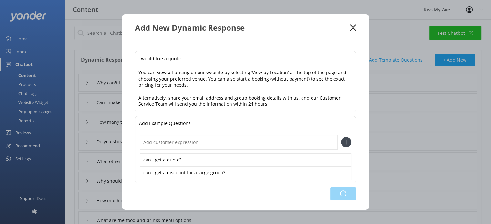
type input "Do you show us how to throw"
type input "What other activities can I do after axe throwing"
type input "Why should we book with you"
type input "How much does it cost"
type input "What are the food and drinks menu options"
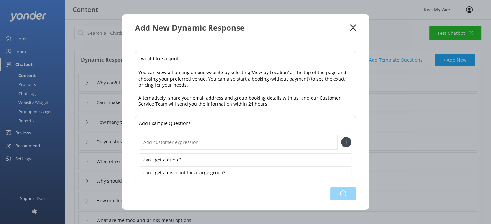
type input "How do I book"
type input "Do you host Corporate events"
type input "Do you have any special offers"
type input "What are your venue addresses"
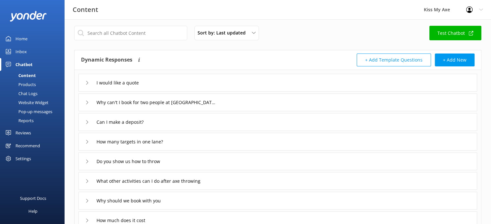
click at [302, 77] on div "I would like a quote" at bounding box center [277, 83] width 398 height 18
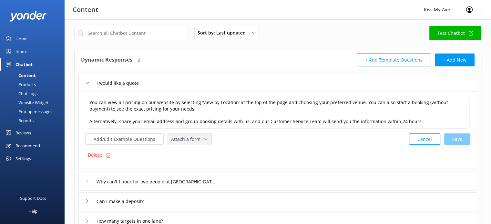
click at [195, 136] on span "Attach a form" at bounding box center [187, 139] width 33 height 7
click at [187, 151] on div "Leave contact details" at bounding box center [190, 153] width 39 height 6
click at [459, 137] on div "Cancel Save" at bounding box center [439, 139] width 61 height 12
click at [134, 140] on button "Add/Edit Example Questions" at bounding box center [124, 138] width 78 height 11
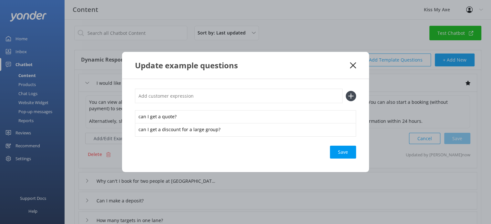
click at [196, 99] on input "text" at bounding box center [238, 96] width 207 height 15
type input "quote"
click at [355, 97] on icon at bounding box center [350, 96] width 10 height 10
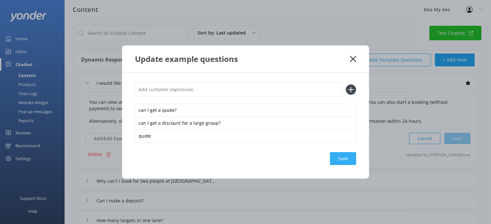
click at [339, 156] on div "Save" at bounding box center [343, 158] width 26 height 13
click at [353, 56] on icon at bounding box center [353, 59] width 6 height 6
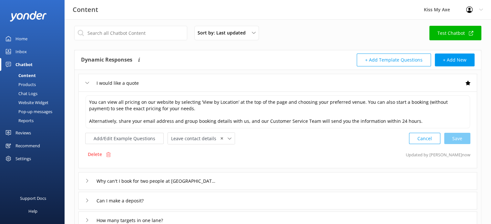
click at [89, 82] on div "I would like a quote" at bounding box center [116, 83] width 62 height 11
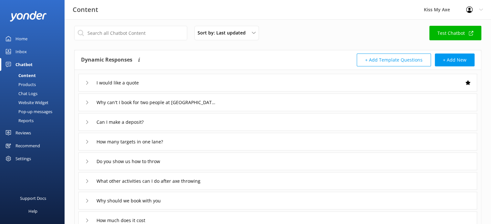
click at [85, 122] on icon at bounding box center [87, 122] width 4 height 4
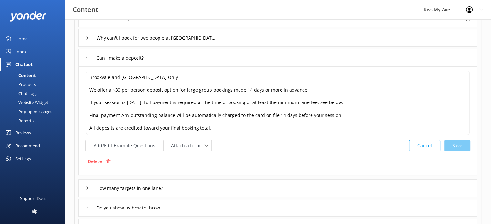
scroll to position [71, 0]
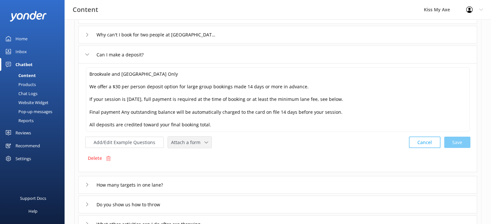
click at [194, 140] on span "Attach a form" at bounding box center [187, 142] width 33 height 7
click at [241, 138] on div "Add/Edit Example Questions Attach a form Leave contact details Check availabili…" at bounding box center [277, 142] width 385 height 12
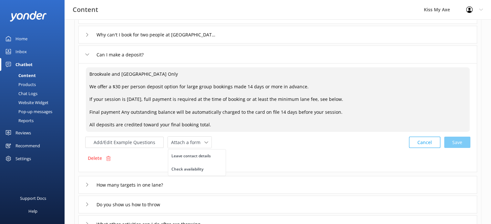
click at [219, 124] on textarea "Brookvale and [GEOGRAPHIC_DATA] Only We offer a $30 per person deposit option f…" at bounding box center [278, 99] width 384 height 65
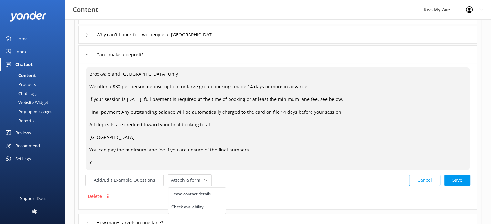
scroll to position [0, 0]
paste textarea "[URL][DOMAIN_NAME]"
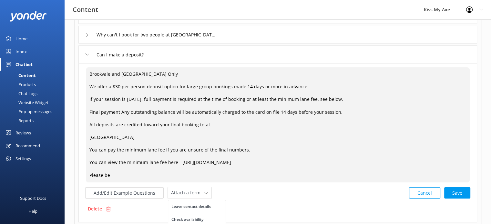
click at [120, 111] on textarea "Brookvale and [GEOGRAPHIC_DATA] Only We offer a $30 per person deposit option f…" at bounding box center [278, 124] width 384 height 115
drag, startPoint x: 217, startPoint y: 123, endPoint x: 77, endPoint y: 123, distance: 140.0
click at [77, 123] on div "I would like a quote Why can't I book for two people at [GEOGRAPHIC_DATA]? Can …" at bounding box center [278, 221] width 406 height 439
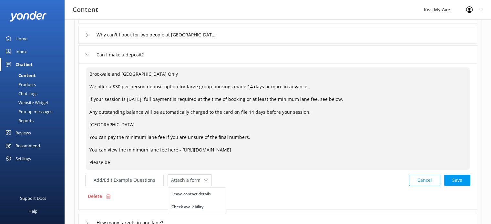
drag, startPoint x: 352, startPoint y: 97, endPoint x: 324, endPoint y: 100, distance: 27.6
click at [324, 100] on textarea "Brookvale and [GEOGRAPHIC_DATA] Only We offer a $30 per person deposit option f…" at bounding box center [278, 118] width 384 height 103
drag, startPoint x: 263, startPoint y: 149, endPoint x: 78, endPoint y: 151, distance: 184.8
click at [78, 151] on div "Brookvale and [GEOGRAPHIC_DATA] Only We offer a $30 per person deposit option f…" at bounding box center [277, 136] width 398 height 147
paste textarea "[URL][DOMAIN_NAME]"
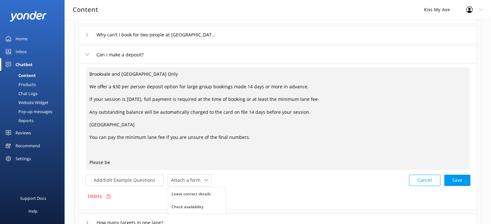
paste textarea "Minimum Lane Fee Axe Throwing Large Groups 8-15 people – minimum charge is for …"
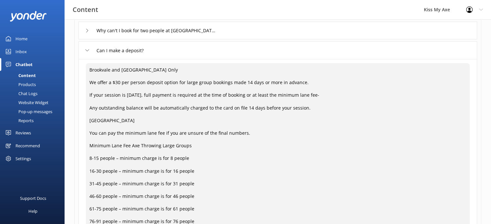
drag, startPoint x: 196, startPoint y: 144, endPoint x: 147, endPoint y: 144, distance: 49.0
click at [147, 144] on textarea "Brookvale and [GEOGRAPHIC_DATA] Only We offer a $30 per person deposit option f…" at bounding box center [278, 152] width 384 height 178
click at [181, 162] on textarea "Brookvale and [GEOGRAPHIC_DATA] Only We offer a $30 per person deposit option f…" at bounding box center [278, 152] width 384 height 178
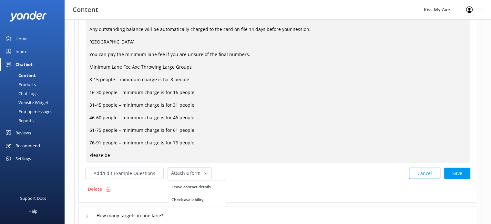
scroll to position [157, 0]
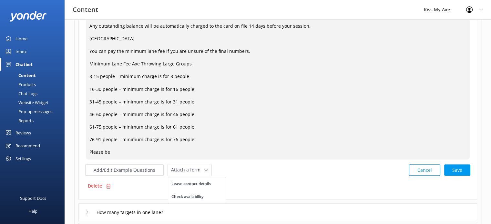
drag, startPoint x: 143, startPoint y: 157, endPoint x: 74, endPoint y: 150, distance: 69.4
click at [75, 150] on div "I would like a quote Why can't I book for two people at [GEOGRAPHIC_DATA]? Can …" at bounding box center [278, 167] width 406 height 502
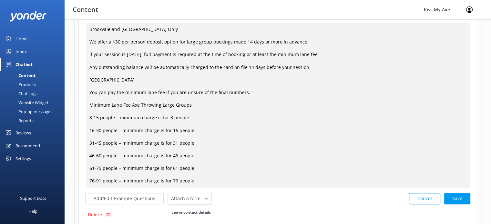
scroll to position [115, 0]
click at [454, 198] on div "Cancel Loading.." at bounding box center [439, 199] width 61 height 12
type textarea "Brookvale and [GEOGRAPHIC_DATA] Only We offer a $30 per person deposit option f…"
click at [215, 107] on textarea "Brookvale and [GEOGRAPHIC_DATA] Only We offer a $30 per person deposit option f…" at bounding box center [277, 106] width 384 height 166
click at [204, 198] on icon at bounding box center [206, 199] width 4 height 4
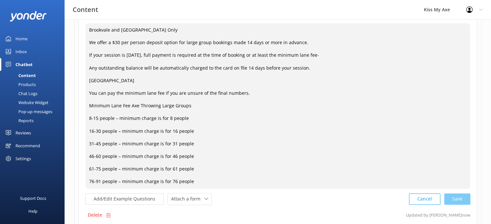
click at [454, 195] on div "Cancel Save" at bounding box center [439, 199] width 61 height 12
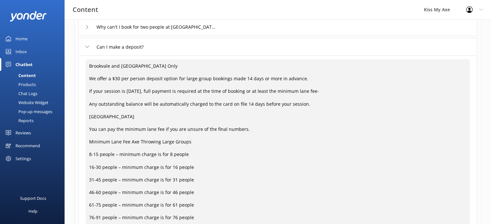
scroll to position [76, 0]
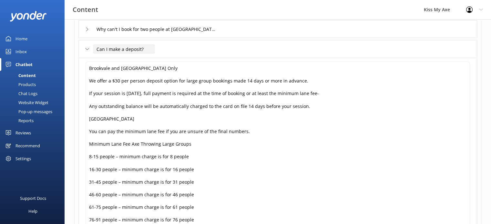
click at [124, 48] on input "Can I make a deposit?" at bounding box center [124, 49] width 62 height 10
click at [86, 50] on icon at bounding box center [87, 49] width 4 height 4
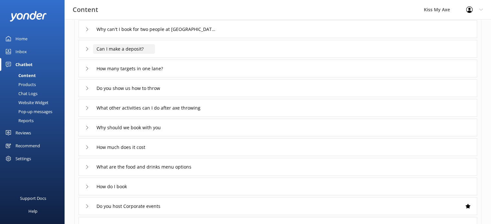
click at [114, 49] on input "Can I make a deposit?" at bounding box center [124, 49] width 62 height 10
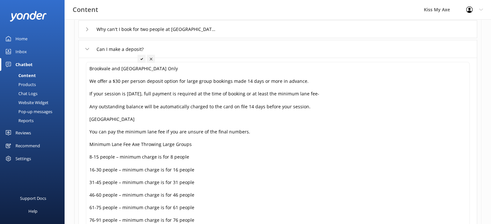
click at [85, 50] on icon at bounding box center [87, 49] width 4 height 4
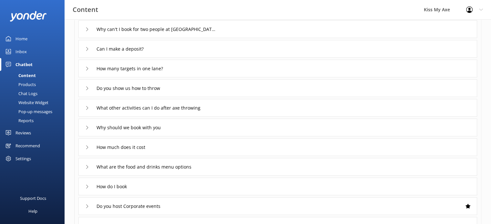
click at [219, 53] on div "Can I make a deposit?" at bounding box center [277, 49] width 398 height 18
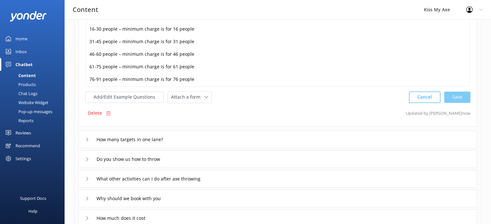
scroll to position [227, 0]
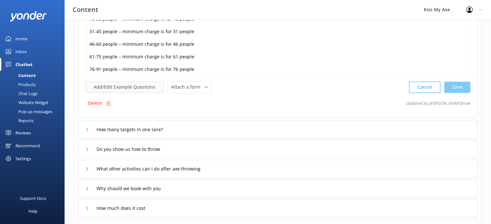
click at [137, 88] on button "Add/Edit Example Questions" at bounding box center [124, 87] width 78 height 11
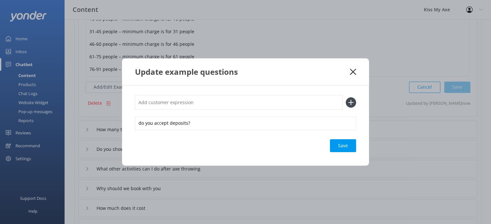
click at [206, 103] on input "text" at bounding box center [238, 102] width 207 height 15
type input "deposit"
click at [345, 99] on div "deposit" at bounding box center [245, 102] width 221 height 15
click at [352, 106] on icon at bounding box center [350, 102] width 10 height 10
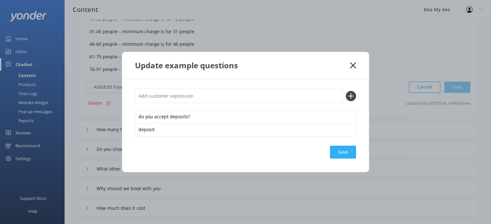
click at [338, 158] on div "Save" at bounding box center [343, 152] width 26 height 13
click at [352, 67] on icon at bounding box center [353, 65] width 6 height 6
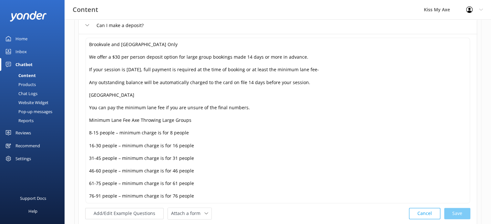
scroll to position [95, 0]
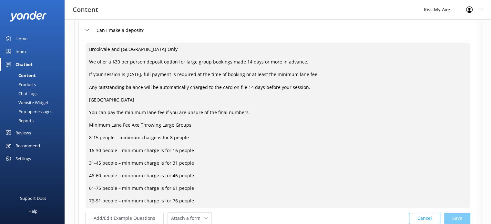
drag, startPoint x: 194, startPoint y: 198, endPoint x: 86, endPoint y: 126, distance: 129.4
click at [86, 126] on textarea "Brookvale and [GEOGRAPHIC_DATA] Only We offer a $30 per person deposit option f…" at bounding box center [277, 126] width 384 height 166
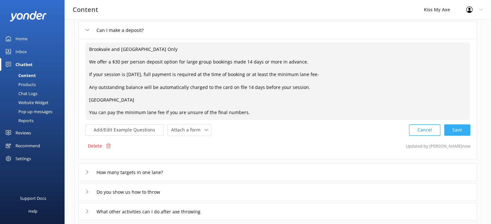
click at [459, 125] on div "Cancel Save" at bounding box center [439, 130] width 61 height 12
type textarea "Brookvale and [GEOGRAPHIC_DATA] Only We offer a $30 per person deposit option f…"
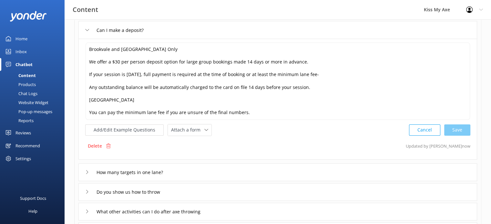
click at [87, 29] on icon at bounding box center [87, 30] width 4 height 4
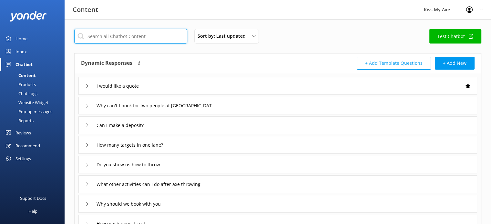
click at [129, 32] on input "text" at bounding box center [130, 36] width 113 height 15
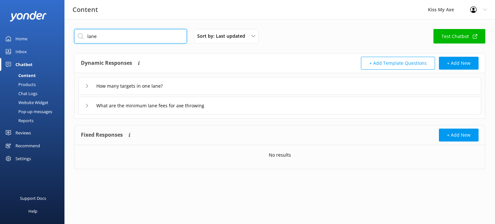
type input "lane"
click at [190, 113] on div "What are the minimum lane fees for axe throwing" at bounding box center [279, 106] width 403 height 18
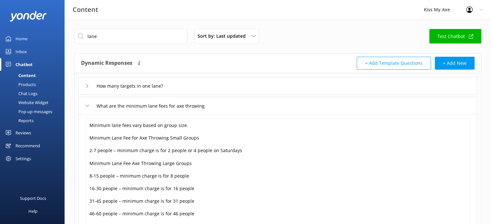
click at [86, 103] on div "What are the minimum lane fees for axe throwing" at bounding box center [149, 106] width 129 height 11
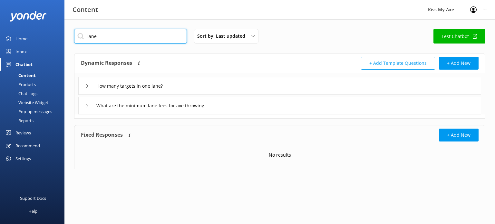
click at [138, 30] on input "lane" at bounding box center [130, 36] width 113 height 15
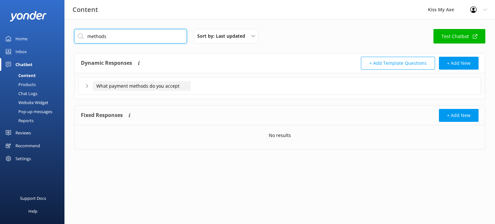
type input "methods"
click at [163, 82] on input "What payment methods do you accept" at bounding box center [142, 86] width 98 height 10
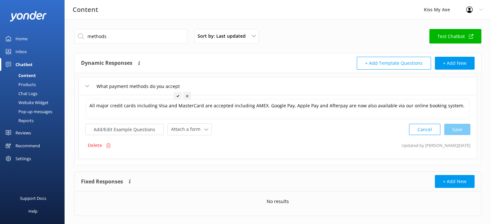
click at [87, 85] on icon at bounding box center [87, 86] width 4 height 4
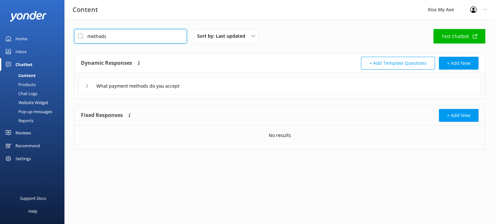
drag, startPoint x: 117, startPoint y: 35, endPoint x: 59, endPoint y: 35, distance: 58.1
click at [59, 35] on div "Content Kiss My Axe Profile Settings Logout Home Inbox Chatbot Content Products…" at bounding box center [247, 94] width 495 height 150
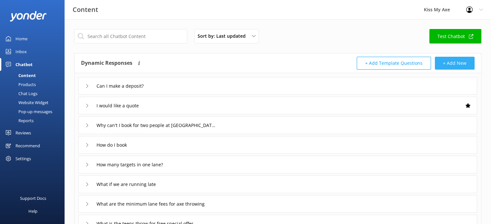
click at [448, 63] on button "+ Add New" at bounding box center [454, 63] width 40 height 13
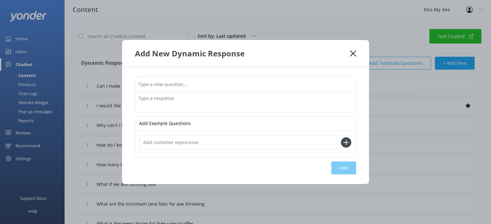
click at [353, 51] on icon at bounding box center [353, 53] width 6 height 6
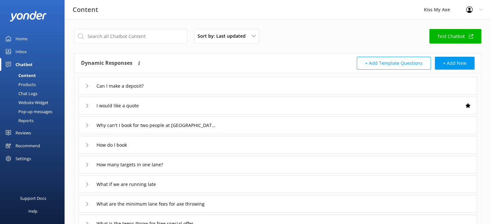
click at [388, 59] on button "+ Add Template Questions" at bounding box center [393, 63] width 74 height 13
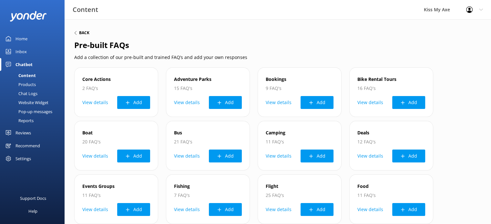
click at [80, 34] on h6 "Back" at bounding box center [84, 33] width 10 height 4
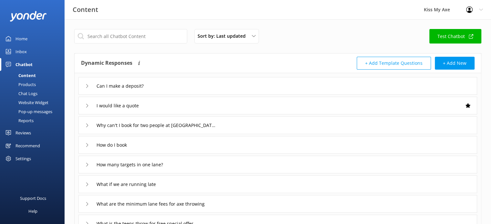
click at [434, 60] on div "+ Add Template Questions + Add New" at bounding box center [376, 63] width 197 height 13
click at [443, 64] on button "+ Add New" at bounding box center [454, 63] width 40 height 13
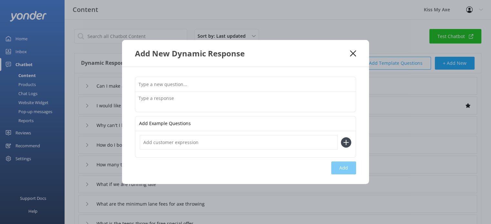
click at [197, 85] on input "text" at bounding box center [245, 84] width 220 height 15
type input "Do you accept EFT?"
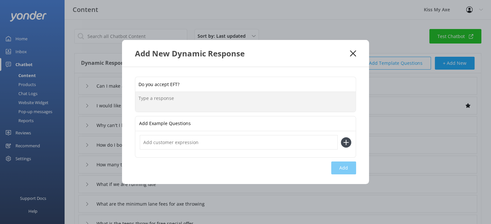
click at [185, 100] on textarea at bounding box center [245, 102] width 220 height 20
paste textarea "In certain cases, we can accept EFT payments for Work Parties and Corporate Boo…"
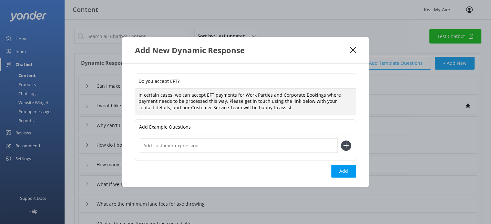
type textarea "In certain cases, we can accept EFT payments for Work Parties and Corporate Boo…"
click at [298, 143] on input "text" at bounding box center [239, 145] width 198 height 15
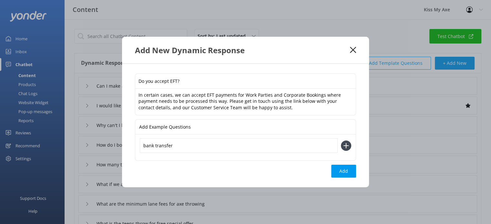
type input "bank transfer"
click at [349, 145] on icon at bounding box center [346, 146] width 10 height 10
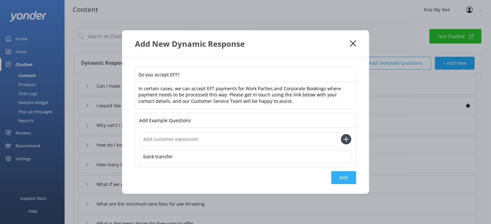
click at [337, 177] on button "Add" at bounding box center [343, 177] width 25 height 13
type input "Do you accept EFT?"
type input "Can I make a deposit?"
type input "I would like a quote"
type input "Why can't I book for two people at [GEOGRAPHIC_DATA]?"
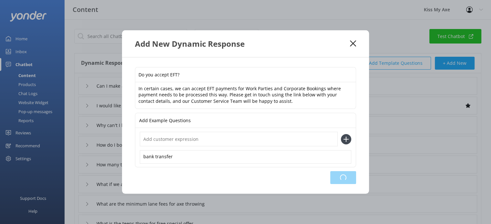
type input "How do I book"
type input "How many targets in one lane?"
type input "What if we are running late"
type input "What are the minimum lane fees for axe throwing"
type input "What is the teens throw for free special offer"
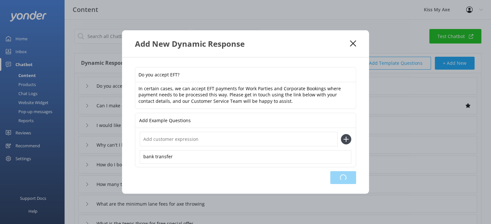
type input "How do I cancel or change my booking"
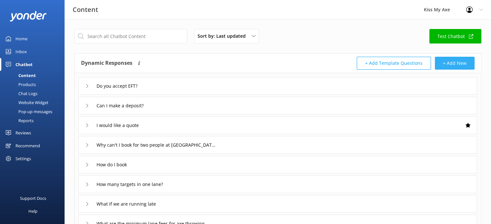
click at [443, 64] on button "+ Add New" at bounding box center [454, 63] width 40 height 13
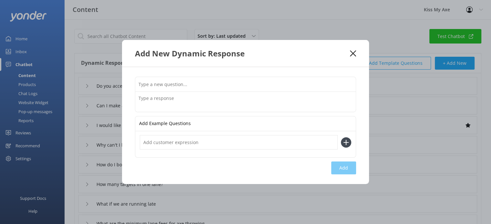
click at [275, 82] on input "text" at bounding box center [245, 84] width 220 height 15
type input "I haven't received my waiver email"
click at [263, 102] on textarea at bounding box center [245, 102] width 220 height 20
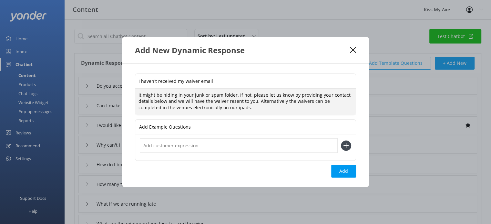
type textarea "It might be hiding in your junk or spam folder. If not, please let us know by p…"
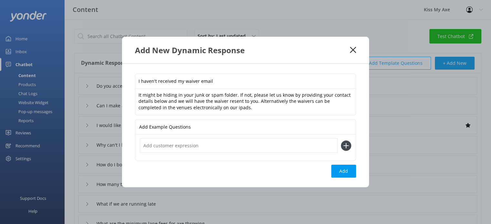
click at [200, 147] on input "text" at bounding box center [239, 145] width 198 height 15
type input "waiver not received"
click at [345, 143] on icon at bounding box center [346, 146] width 10 height 10
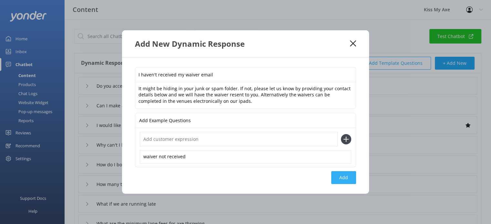
click at [339, 175] on button "Add" at bounding box center [343, 177] width 25 height 13
type input "I haven't received my waiver email"
type input "Do you accept EFT?"
type input "Can I make a deposit?"
type input "I would like a quote"
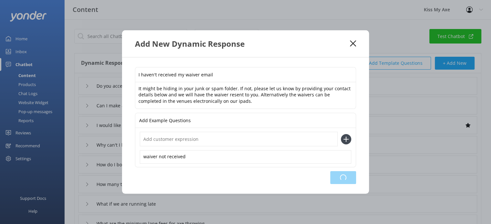
type input "Why can't I book for two people at [GEOGRAPHIC_DATA]?"
type input "How do I book"
type input "How many targets in one lane?"
type input "What if we are running late"
type input "What are the minimum lane fees for axe throwing"
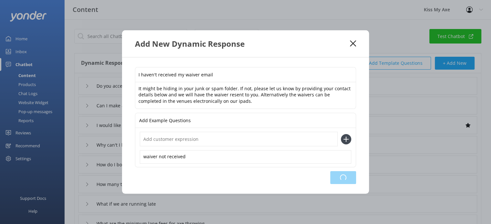
type input "What is the teens throw for free special offer"
type input "How do I cancel or change my booking"
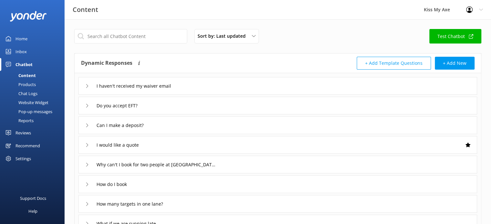
click at [339, 175] on div "How do I book" at bounding box center [277, 184] width 398 height 18
click at [19, 65] on div "Chatbot" at bounding box center [23, 64] width 17 height 13
click at [477, 12] on div "Profile Settings Logout" at bounding box center [474, 9] width 33 height 19
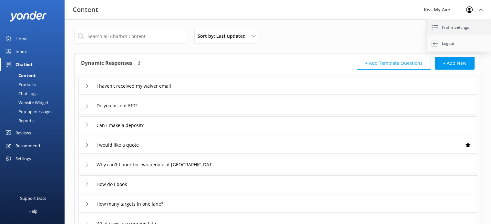
click at [462, 24] on link "Profile Settings" at bounding box center [458, 27] width 65 height 16
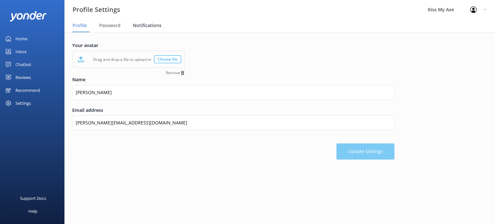
click at [151, 26] on span "Notifications" at bounding box center [147, 25] width 29 height 6
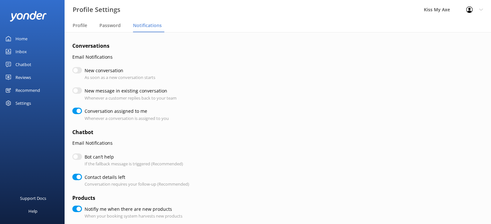
checkbox input "true"
click at [77, 69] on input "New conversation" at bounding box center [77, 70] width 10 height 6
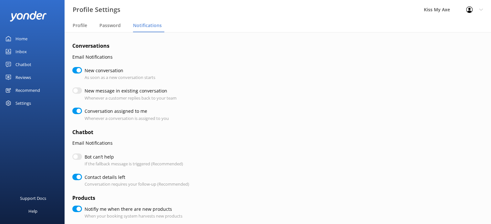
checkbox input "true"
click at [77, 156] on input "Bot can’t help" at bounding box center [77, 157] width 10 height 6
checkbox input "true"
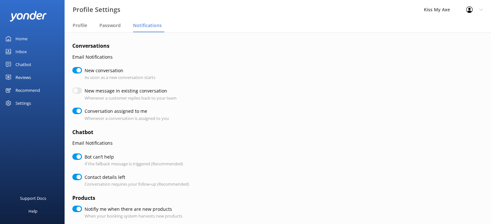
checkbox input "true"
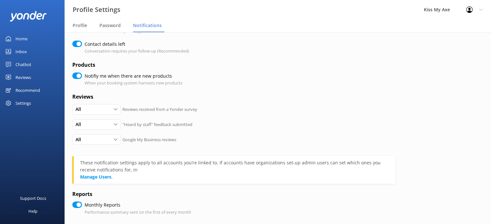
scroll to position [167, 0]
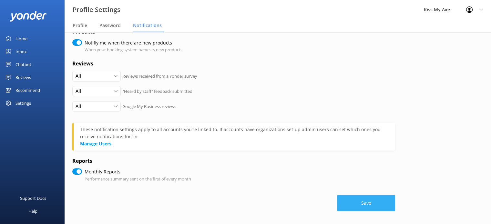
click at [371, 204] on button "Save" at bounding box center [366, 203] width 58 height 16
checkbox input "true"
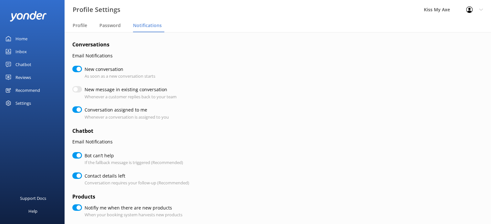
scroll to position [0, 0]
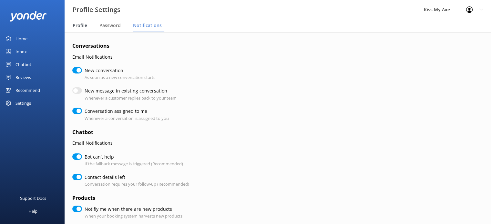
click at [80, 26] on span "Profile" at bounding box center [80, 25] width 15 height 6
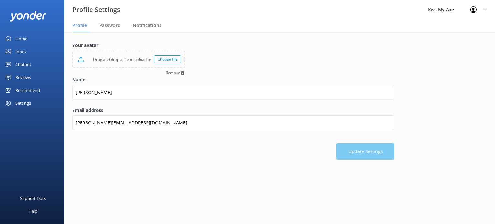
click at [32, 105] on div "Settings" at bounding box center [32, 103] width 65 height 13
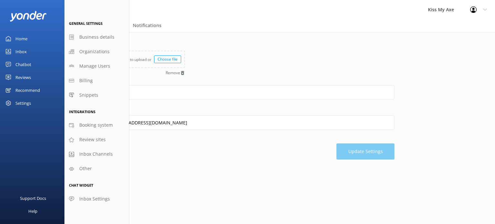
click at [32, 92] on div "Recommend" at bounding box center [27, 90] width 25 height 13
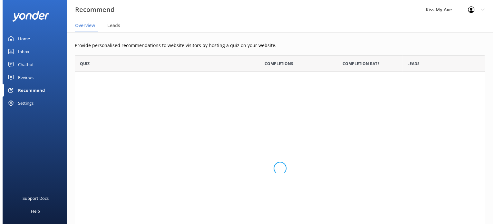
scroll to position [205, 405]
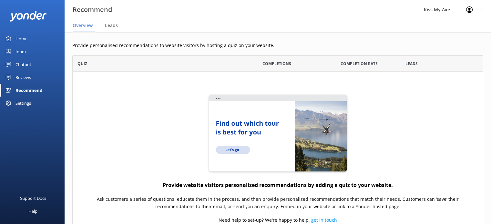
click at [25, 102] on div "Settings" at bounding box center [22, 103] width 15 height 13
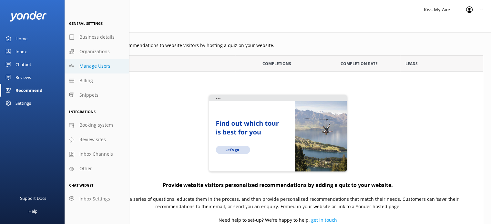
click at [111, 60] on link "Manage Users" at bounding box center [97, 66] width 65 height 15
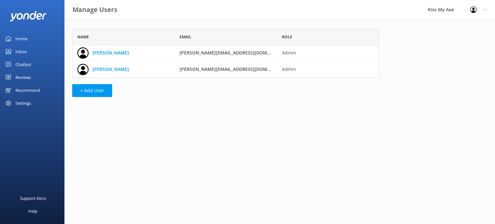
scroll to position [44, 302]
click at [96, 91] on button "+ Add User" at bounding box center [92, 90] width 40 height 13
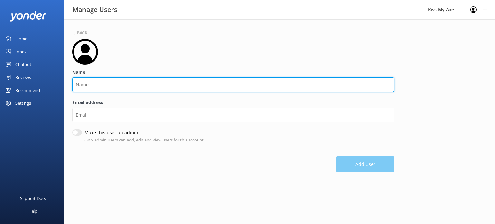
click at [104, 86] on input "Name" at bounding box center [233, 84] width 323 height 15
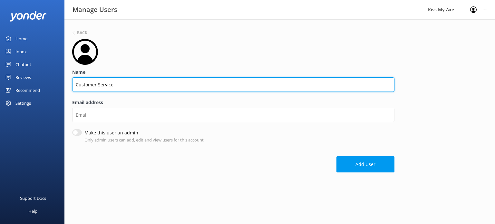
type input "Customer Service"
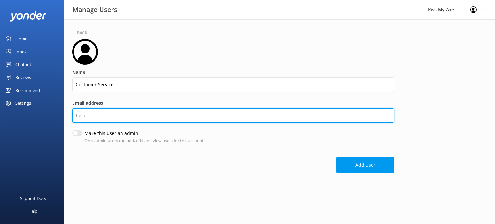
type input "[EMAIL_ADDRESS][DOMAIN_NAME]"
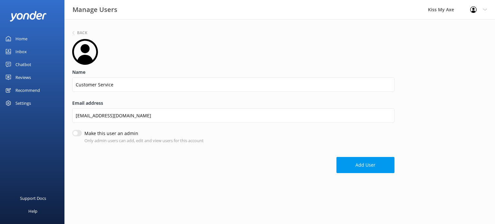
click at [76, 132] on input "Make this user an admin" at bounding box center [77, 133] width 10 height 6
checkbox input "true"
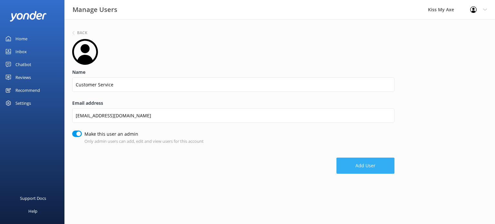
click at [358, 164] on button "Add User" at bounding box center [366, 166] width 58 height 16
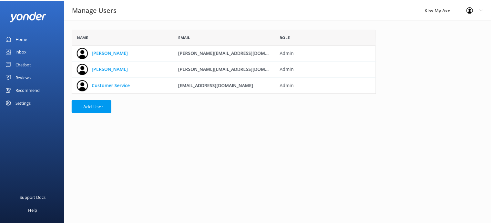
scroll to position [60, 302]
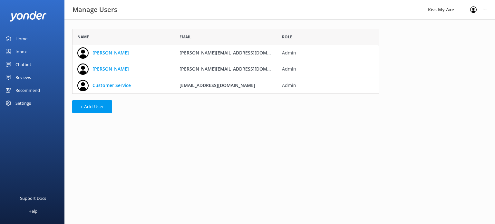
click at [25, 60] on div "Chatbot" at bounding box center [23, 64] width 16 height 13
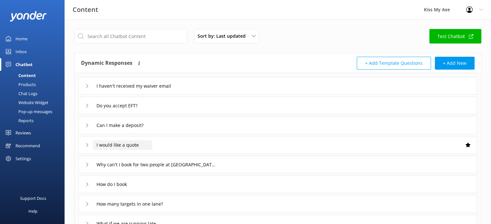
click at [137, 144] on input "I would like a quote" at bounding box center [122, 145] width 59 height 10
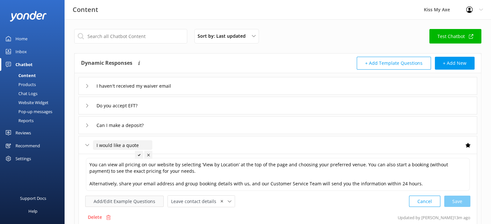
click at [119, 199] on button "Add/Edit Example Questions" at bounding box center [124, 201] width 78 height 11
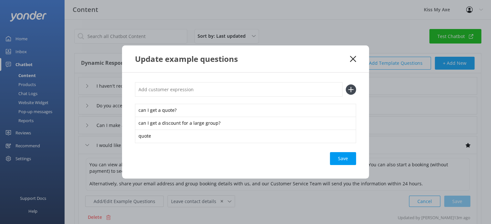
click at [351, 59] on icon at bounding box center [353, 59] width 6 height 6
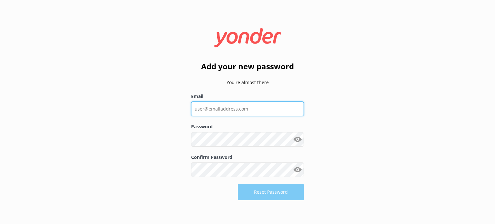
click at [234, 113] on input "Email" at bounding box center [247, 109] width 113 height 15
type input "[EMAIL_ADDRESS][DOMAIN_NAME]"
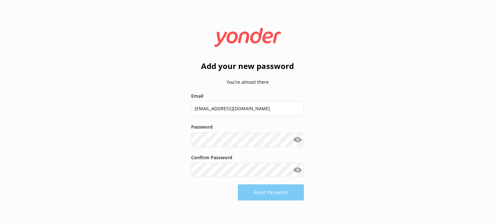
click at [302, 139] on button "Show password" at bounding box center [297, 139] width 13 height 13
click at [324, 162] on div "Add your new password You're almost there Email [EMAIL_ADDRESS][DOMAIN_NAME] Pa…" at bounding box center [247, 112] width 495 height 224
click at [282, 192] on button "Reset Password" at bounding box center [271, 192] width 66 height 16
